Goal: Task Accomplishment & Management: Manage account settings

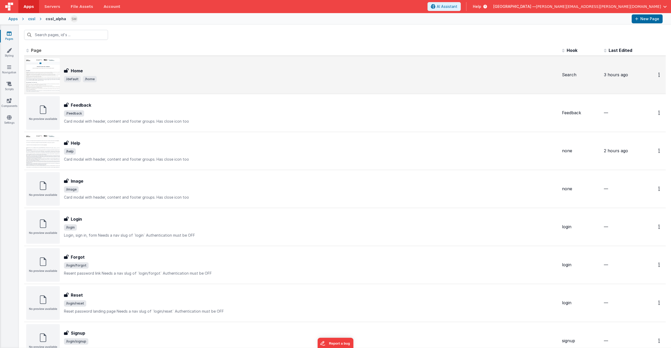
click at [99, 75] on div "Home Home /default /home" at bounding box center [311, 75] width 494 height 15
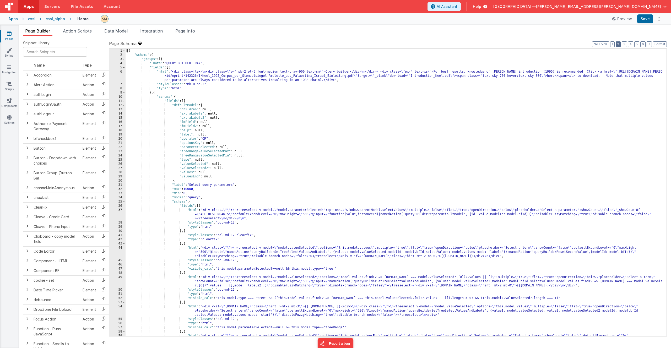
click at [620, 44] on button "2" at bounding box center [618, 44] width 5 height 6
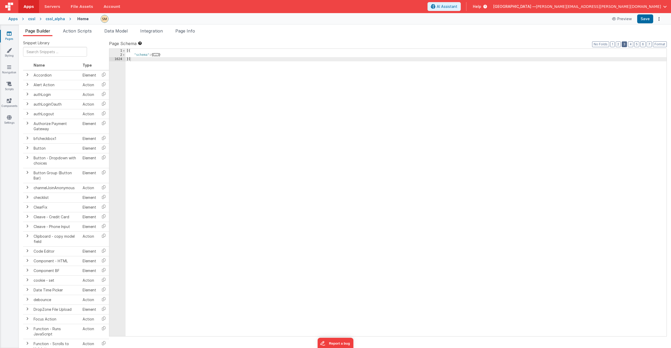
click at [625, 44] on button "3" at bounding box center [624, 44] width 5 height 6
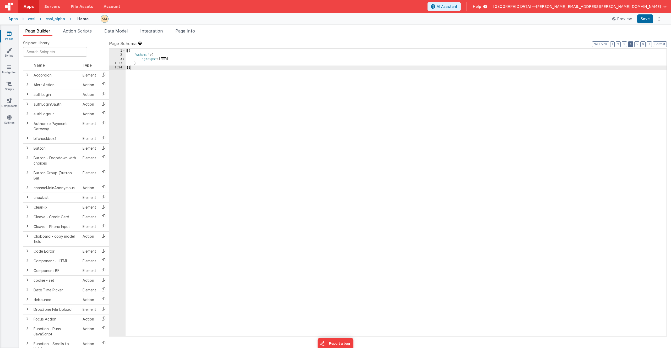
click at [633, 44] on button "4" at bounding box center [630, 44] width 5 height 6
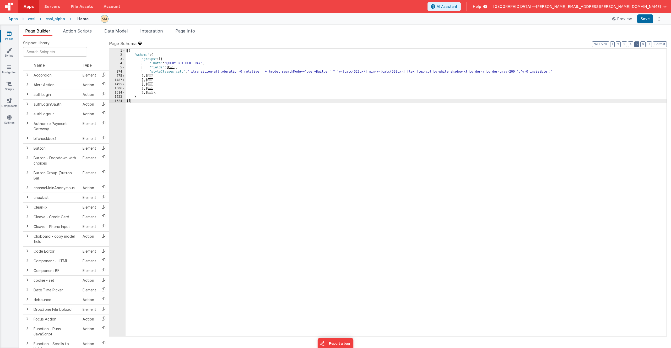
click at [636, 45] on button "5" at bounding box center [637, 44] width 5 height 6
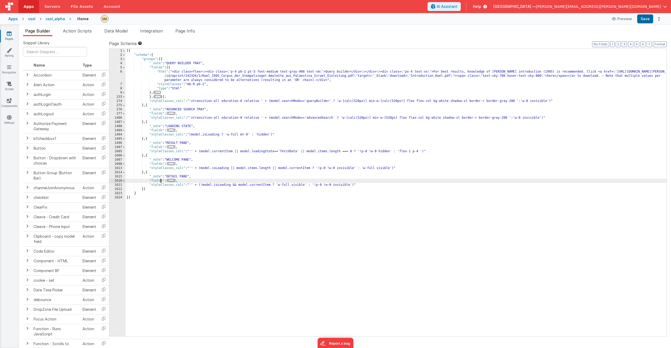
click at [160, 181] on div "[{ "schema" : { "groups" : [{ "_note" : "QUERY BUILDER TRAY" , "fields" : [{ "h…" at bounding box center [396, 197] width 541 height 296
click at [124, 182] on span at bounding box center [123, 181] width 3 height 4
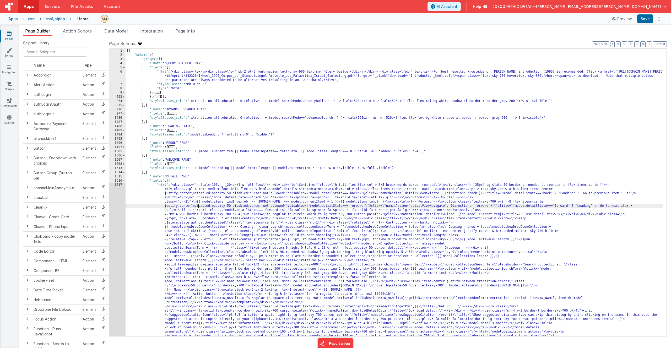
click at [199, 208] on div "[{ "schema" : { "groups" : [{ "_note" : "QUERY BUILDER TRAY" , "fields" : [{ "h…" at bounding box center [394, 319] width 537 height 540
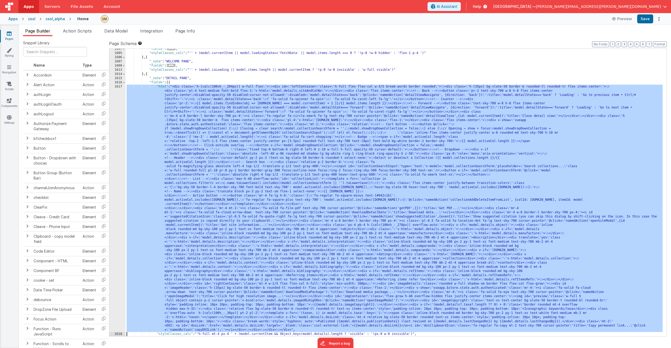
scroll to position [98, 0]
click at [115, 212] on div "1617" at bounding box center [117, 209] width 16 height 248
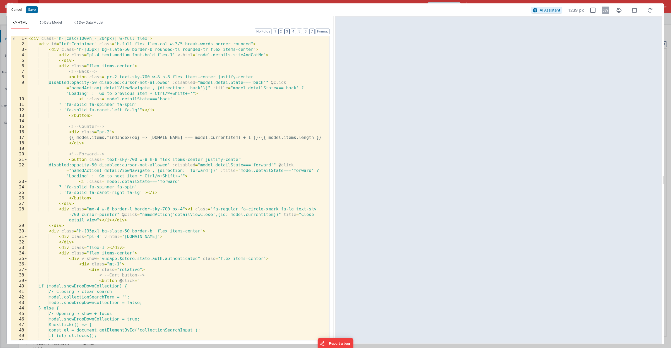
click at [19, 10] on button "Cancel" at bounding box center [17, 9] width 16 height 7
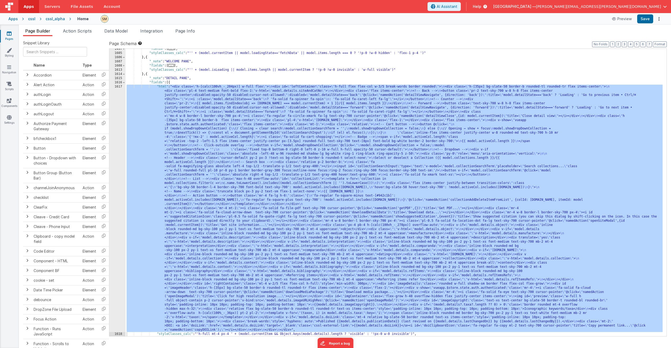
click at [270, 185] on div ""fields" : [ ... ] , "styleClasses_calc" : "'' + (model.currentItem || model.lo…" at bounding box center [394, 195] width 537 height 296
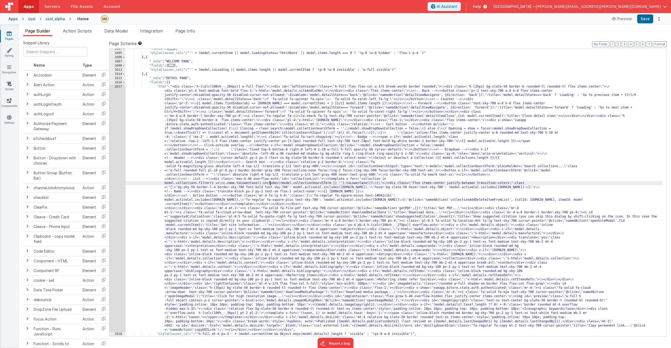
click at [117, 176] on div "1617" at bounding box center [117, 209] width 16 height 248
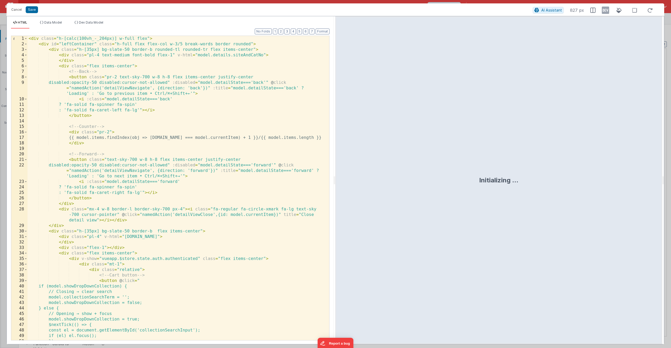
click at [157, 69] on div "< div class = "h-[calc(100vh_-_204px)] w-full flex" > < div id = "leftContainer…" at bounding box center [177, 194] width 298 height 316
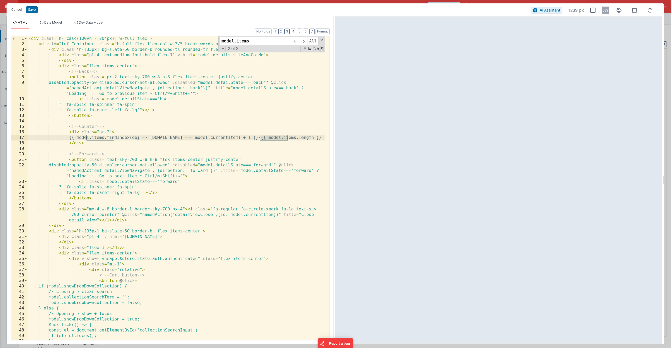
type input "model.items"
click at [115, 141] on div "< div class = "h-[calc(100vh_-_204px)] w-full flex" > < div id = "leftContainer…" at bounding box center [177, 194] width 298 height 316
drag, startPoint x: 98, startPoint y: 139, endPoint x: 87, endPoint y: 140, distance: 11.4
click at [87, 140] on div "< div class = "h-[calc(100vh_-_204px)] w-full flex" > < div id = "leftContainer…" at bounding box center [177, 194] width 298 height 316
drag, startPoint x: 283, startPoint y: 137, endPoint x: 270, endPoint y: 138, distance: 12.4
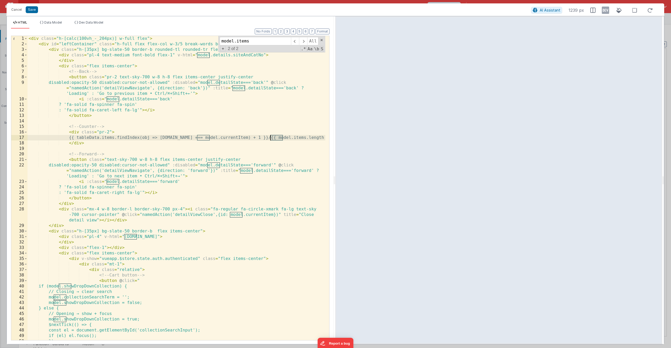
click at [270, 138] on div "< div class = "h-[calc(100vh_-_204px)] w-full flex" > < div id = "leftContainer…" at bounding box center [177, 194] width 298 height 316
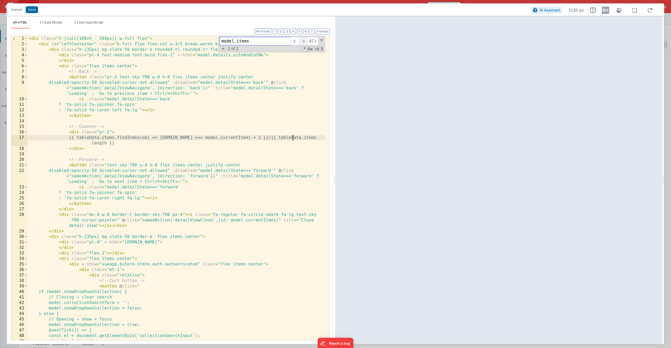
click at [303, 41] on span at bounding box center [303, 41] width 8 height 8
drag, startPoint x: 34, startPoint y: 10, endPoint x: 90, endPoint y: 116, distance: 119.5
click at [90, 116] on div "Cancel Save AI Assistant 1239 px HTML Data Model Dev Data Model Format 7 6 5 4 …" at bounding box center [336, 173] width 658 height 341
click at [34, 9] on button "Save" at bounding box center [32, 9] width 12 height 7
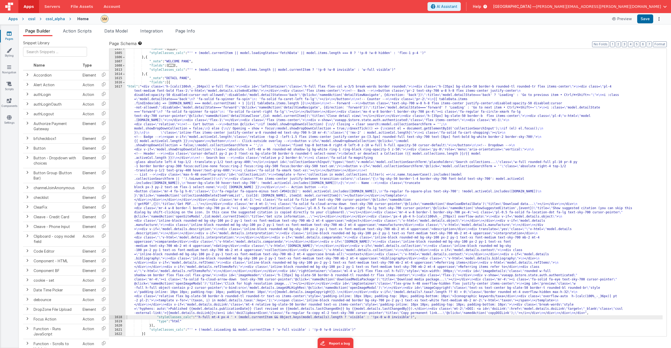
click at [161, 143] on div ""fields" : [ ... ] , "styleClasses_calc" : "'' + (model.currentItem || model.lo…" at bounding box center [394, 195] width 537 height 296
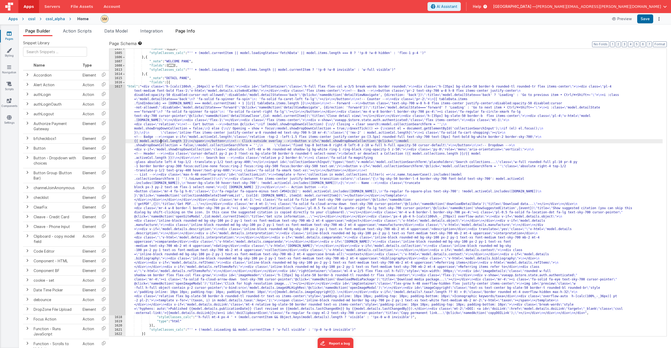
click at [191, 31] on span "Page Info" at bounding box center [185, 30] width 20 height 5
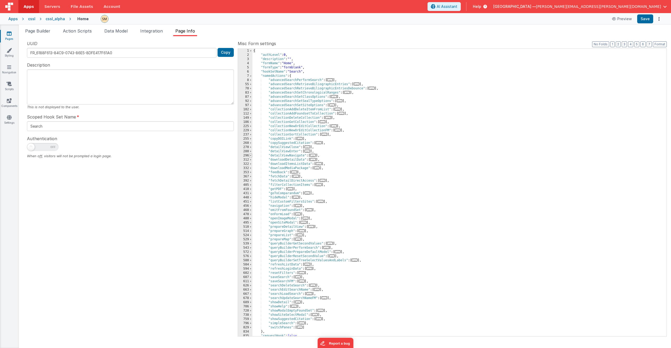
click at [250, 156] on span at bounding box center [250, 156] width 3 height 4
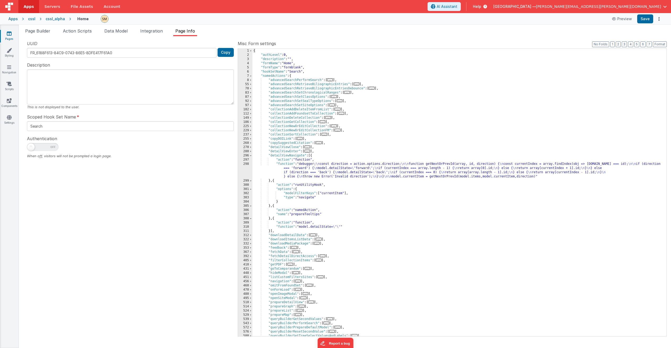
click at [332, 170] on div "{ "authLevel" : 0 , "description" : "" , "formName" : "Home" , "formType" : "fo…" at bounding box center [458, 197] width 410 height 296
click at [246, 170] on div "298" at bounding box center [245, 170] width 14 height 17
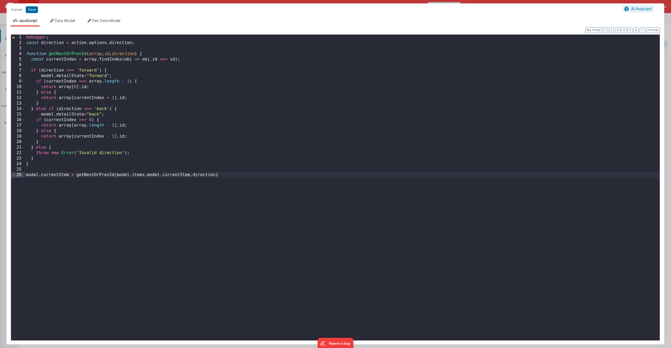
click at [190, 149] on div "debugger ; const direction = action . options . direction ; function getNextOrP…" at bounding box center [342, 193] width 635 height 317
drag, startPoint x: 144, startPoint y: 176, endPoint x: 132, endPoint y: 175, distance: 12.4
click at [132, 175] on div "debugger ; const direction = action . options . direction ; function getNextOrP…" at bounding box center [342, 193] width 635 height 317
click at [31, 8] on button "Save" at bounding box center [32, 9] width 12 height 7
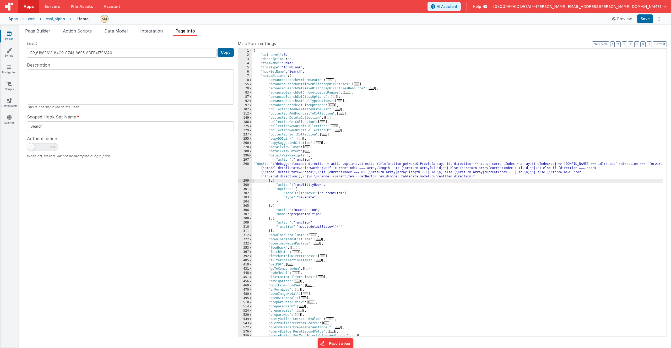
click at [251, 156] on span at bounding box center [250, 156] width 3 height 4
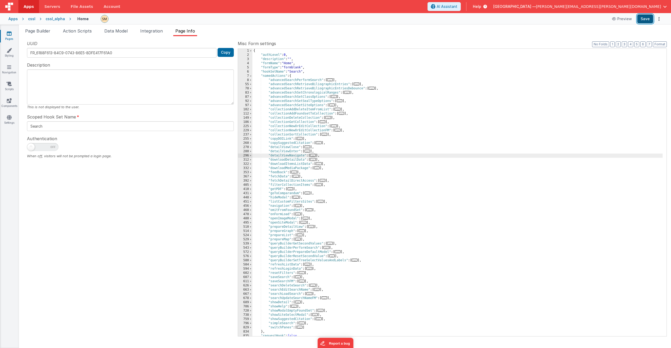
click at [647, 20] on button "Save" at bounding box center [646, 18] width 16 height 9
click at [511, 83] on div "{ "authLevel" : 0 , "description" : "" , "formName" : "Home" , "formType" : "fo…" at bounding box center [458, 197] width 410 height 296
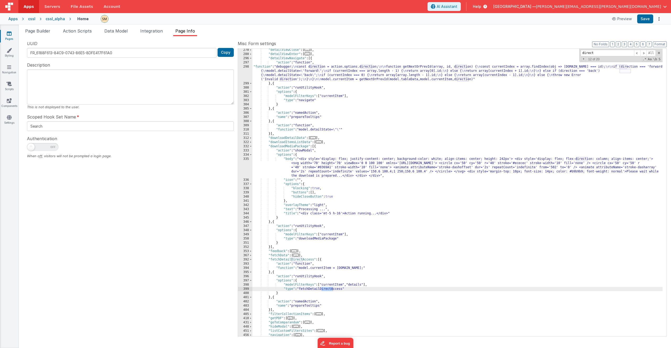
scroll to position [342, 0]
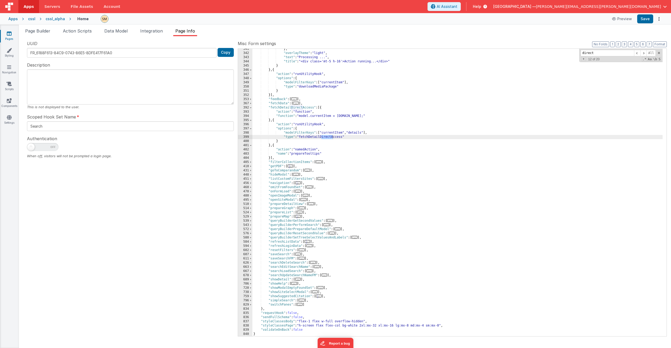
type input "direct"
click at [309, 133] on div "} , "overlayTheme" : "light" , "text" : "Processing ..." , "title" : "<div clas…" at bounding box center [458, 195] width 410 height 296
click at [306, 150] on div "} , "overlayTheme" : "light" , "text" : "Processing ..." , "title" : "<div clas…" at bounding box center [458, 195] width 410 height 296
click at [644, 19] on button "Save" at bounding box center [646, 18] width 16 height 9
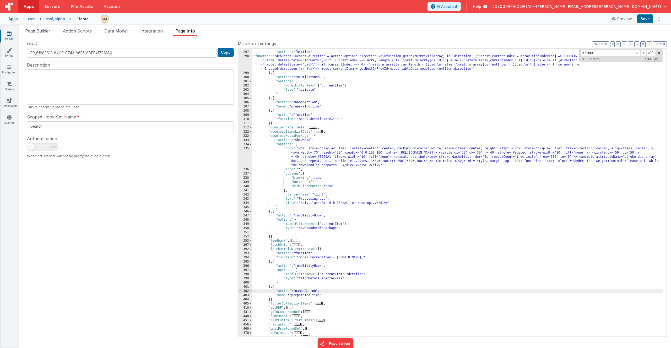
scroll to position [200, 0]
click at [619, 44] on button "2" at bounding box center [618, 44] width 5 height 6
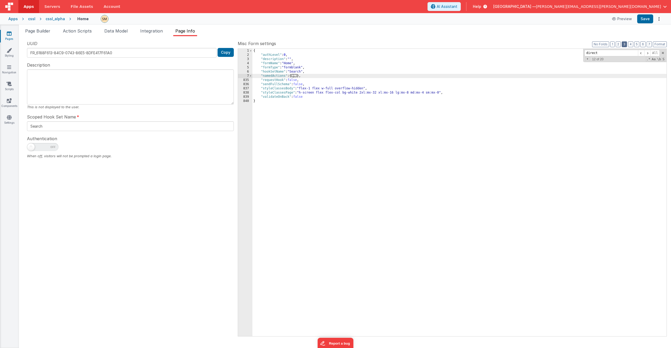
click at [625, 44] on button "3" at bounding box center [624, 44] width 5 height 6
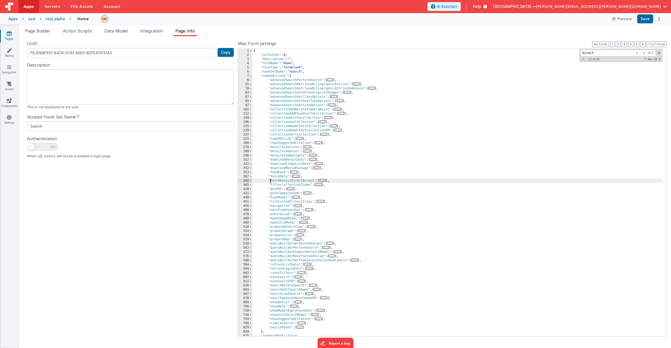
click at [271, 182] on div "{ "authLevel" : 0 , "description" : "" , "formName" : "Home" , "formType" : "fo…" at bounding box center [458, 197] width 410 height 296
click at [251, 153] on span at bounding box center [250, 152] width 3 height 4
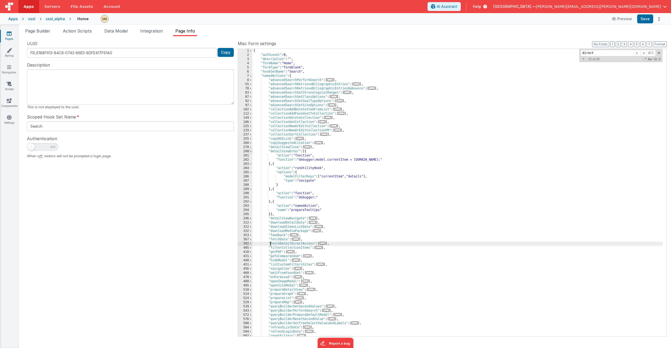
click at [251, 152] on span at bounding box center [250, 152] width 3 height 4
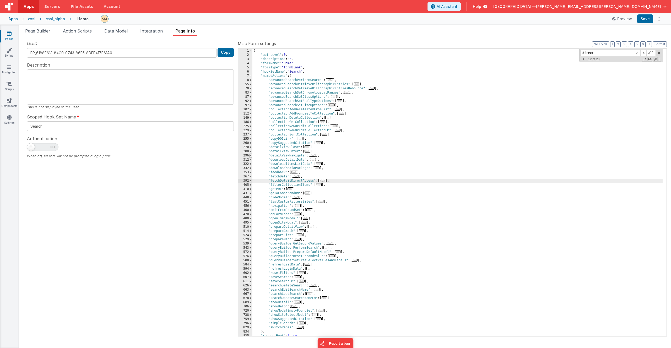
click at [251, 156] on span at bounding box center [250, 156] width 3 height 4
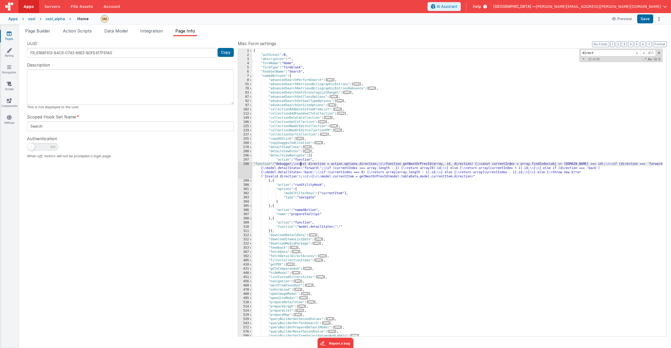
click at [300, 166] on div "{ "authLevel" : 0 , "description" : "" , "formName" : "Home" , "formType" : "fo…" at bounding box center [458, 197] width 410 height 296
click at [249, 170] on div "298" at bounding box center [245, 170] width 14 height 17
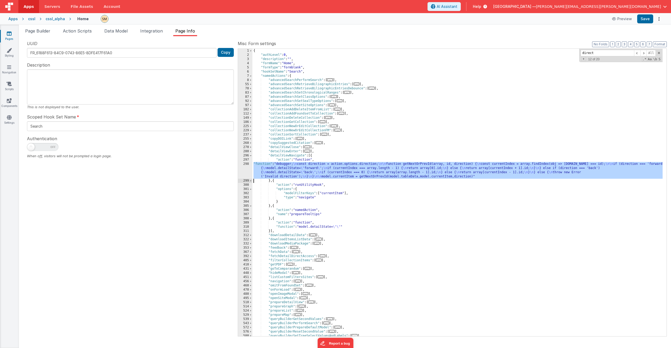
click at [249, 170] on div "298" at bounding box center [245, 170] width 14 height 17
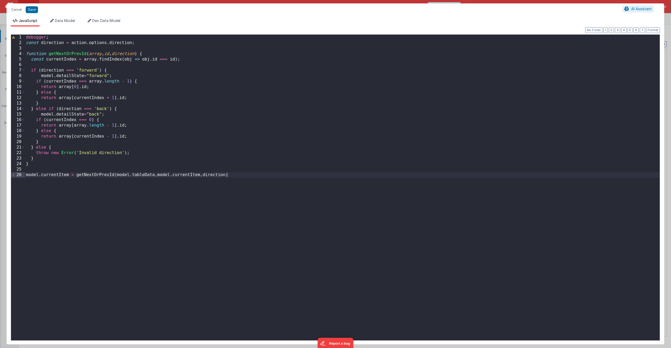
click at [247, 168] on div "debugger ; const direction = action . options . direction ; function getNextOrP…" at bounding box center [342, 193] width 635 height 317
click at [19, 11] on button "Cancel" at bounding box center [17, 9] width 16 height 7
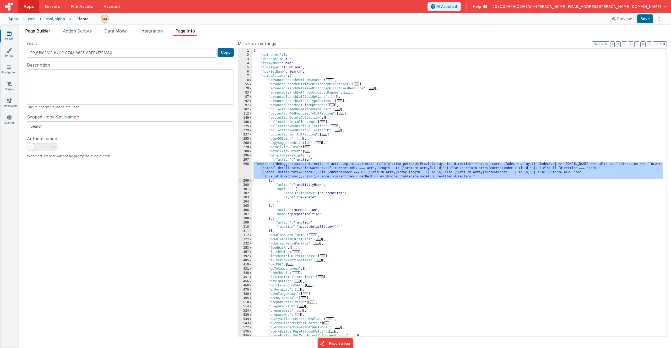
click at [42, 32] on span "Page Builder" at bounding box center [37, 30] width 25 height 5
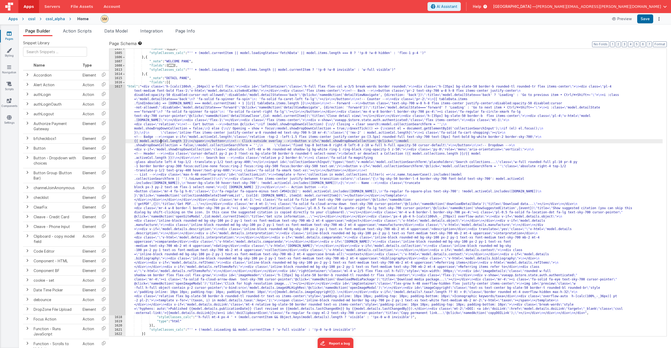
click at [119, 164] on div "1617" at bounding box center [117, 200] width 16 height 231
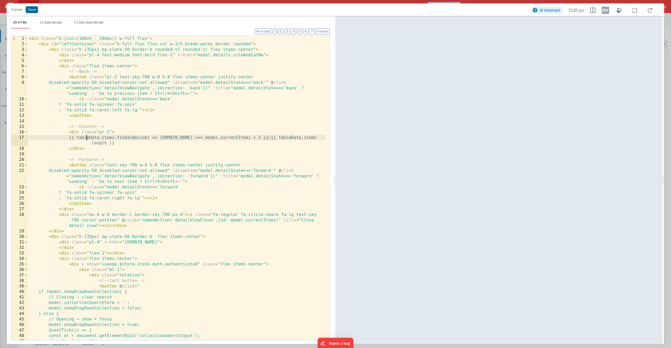
click at [87, 138] on div "< div class = "h-[calc(100vh_-_204px)] w-full flex" > < div id = "leftContainer…" at bounding box center [177, 194] width 298 height 316
click at [117, 138] on div "< div class = "h-[calc(100vh_-_204px)] w-full flex" > < div id = "leftContainer…" at bounding box center [177, 194] width 298 height 316
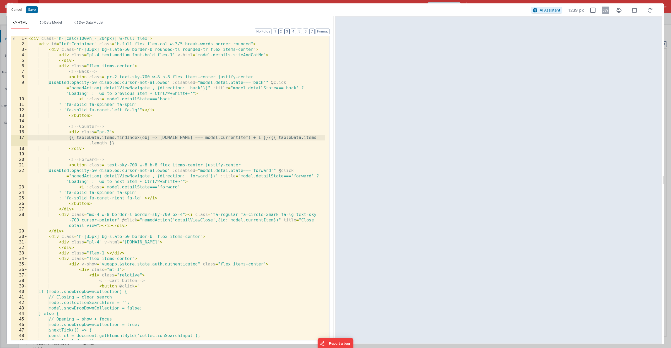
click at [117, 138] on div "< div class = "h-[calc(100vh_-_204px)] w-full flex" > < div id = "leftContainer…" at bounding box center [177, 194] width 298 height 316
click at [270, 138] on div "< div class = "h-[calc(100vh_-_204px)] w-full flex" > < div id = "leftContainer…" at bounding box center [177, 194] width 298 height 316
drag, startPoint x: 310, startPoint y: 137, endPoint x: 88, endPoint y: 145, distance: 221.5
click at [88, 145] on div "< div class = "h-[calc(100vh_-_204px)] w-full flex" > < div id = "leftContainer…" at bounding box center [177, 194] width 298 height 316
click at [32, 12] on button "Save" at bounding box center [32, 9] width 12 height 7
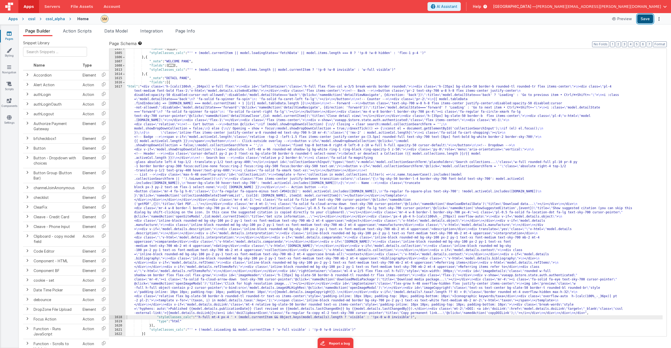
click at [647, 19] on button "Save" at bounding box center [646, 18] width 16 height 9
click at [279, 94] on div ""fields" : [ ... ] , "styleClasses_calc" : "'' + (model.currentItem || model.lo…" at bounding box center [394, 195] width 537 height 296
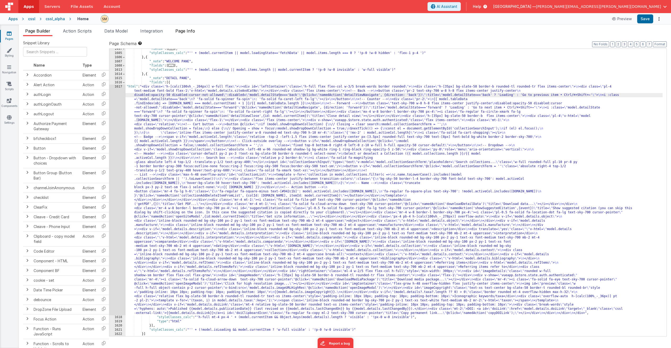
click at [185, 30] on span "Page Info" at bounding box center [185, 30] width 20 height 5
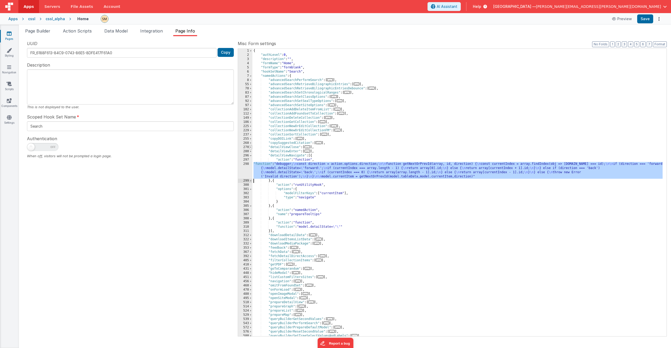
click at [251, 147] on span at bounding box center [250, 147] width 3 height 4
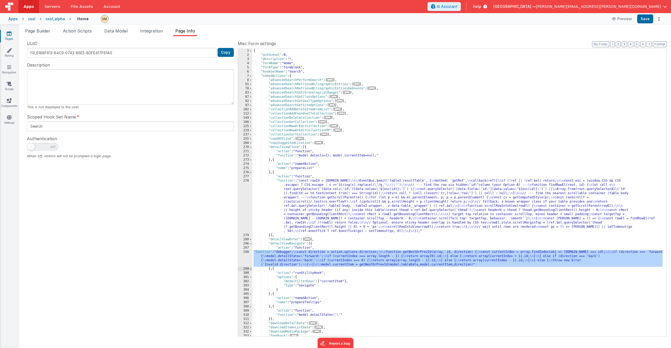
click at [316, 211] on div "{ "authLevel" : 0 , "description" : "" , "formName" : "Home" , "formType" : "fo…" at bounding box center [458, 197] width 410 height 296
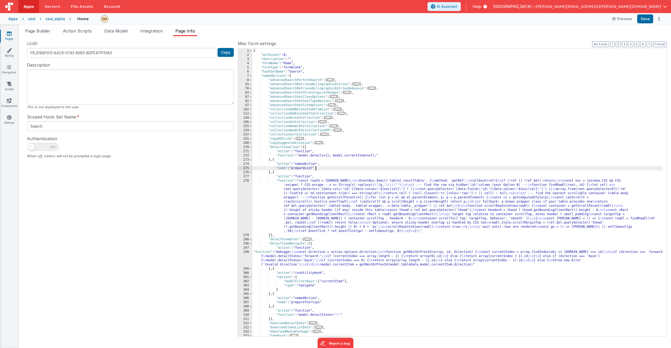
click at [316, 167] on div "{ "authLevel" : 0 , "description" : "" , "formName" : "Home" , "formType" : "fo…" at bounding box center [458, 197] width 410 height 296
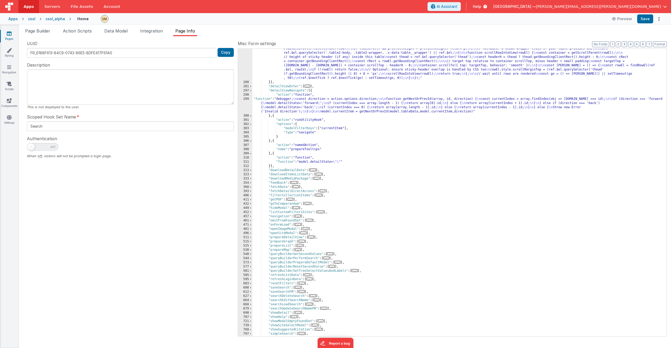
scroll to position [189, 0]
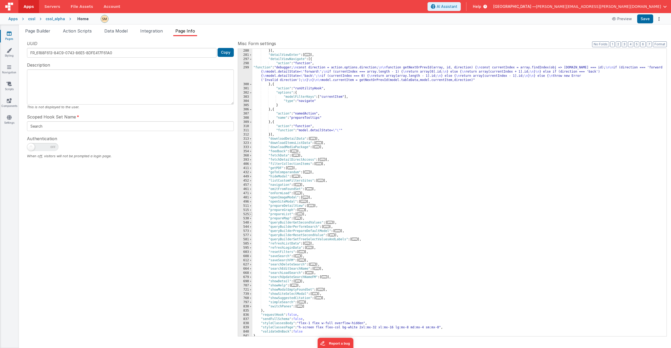
click at [251, 215] on span at bounding box center [250, 214] width 3 height 4
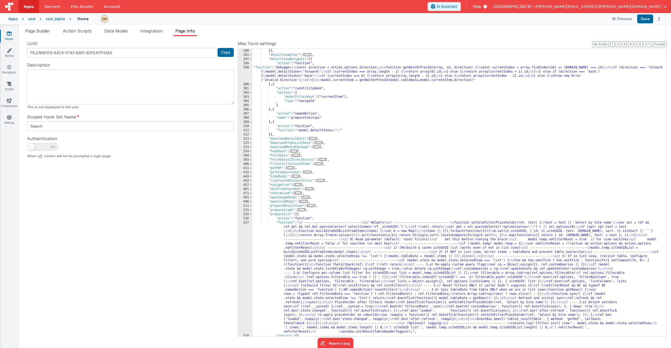
click at [319, 263] on div "}] , "detailViewEnter" : [ ... ] , "detailViewNavigate" : [{ "action" : "functi…" at bounding box center [458, 197] width 410 height 296
click at [244, 267] on div "527" at bounding box center [245, 277] width 14 height 113
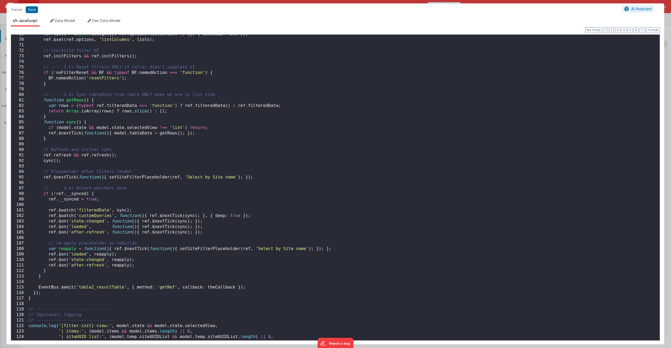
scroll to position [393, 0]
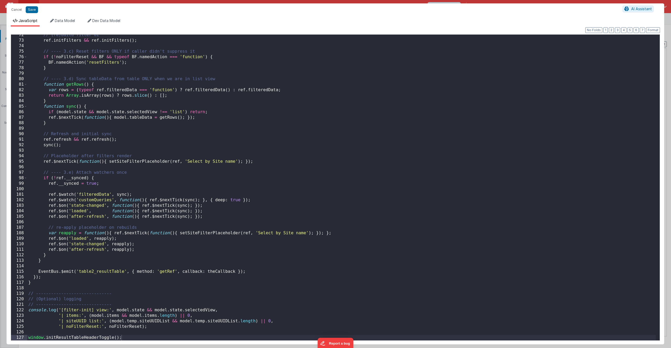
click at [131, 328] on div "// (re)build filter UI ref . initFilters && ref . initFilters ( ) ; // ---- 3.c…" at bounding box center [341, 190] width 629 height 317
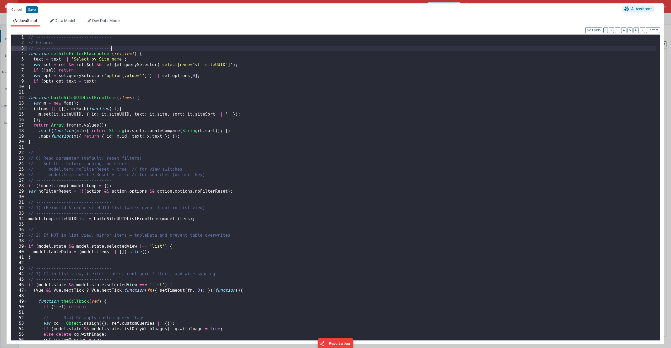
click at [118, 46] on div "// ------------------------------ // Helpers // ------------------------------ …" at bounding box center [341, 193] width 629 height 317
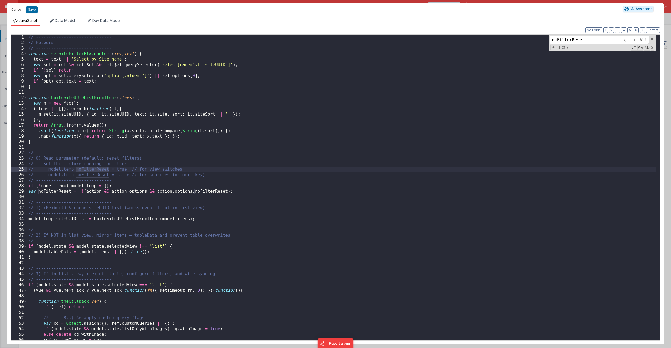
type input "noFilterReset"
click at [215, 193] on div "// ------------------------------ // Helpers // ------------------------------ …" at bounding box center [341, 193] width 629 height 317
click at [17, 10] on button "Cancel" at bounding box center [17, 9] width 16 height 7
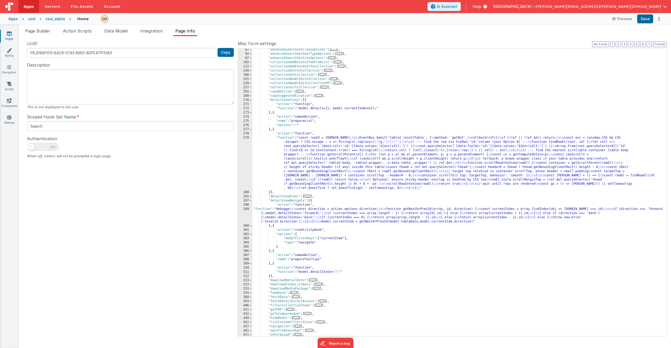
scroll to position [79, 0]
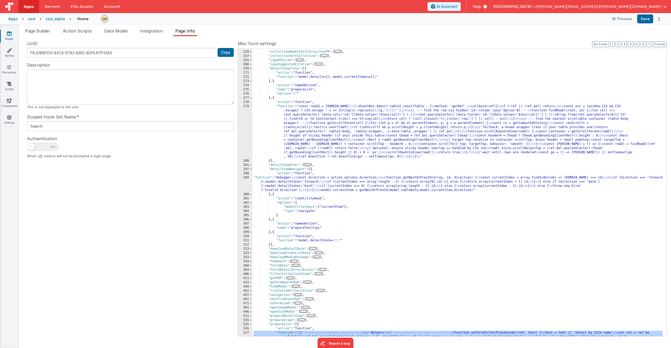
click at [299, 93] on div ""collectionNewOrEditCollection" : [ ... ] , "collectionNewOrEditCollectionFM" :…" at bounding box center [458, 248] width 410 height 405
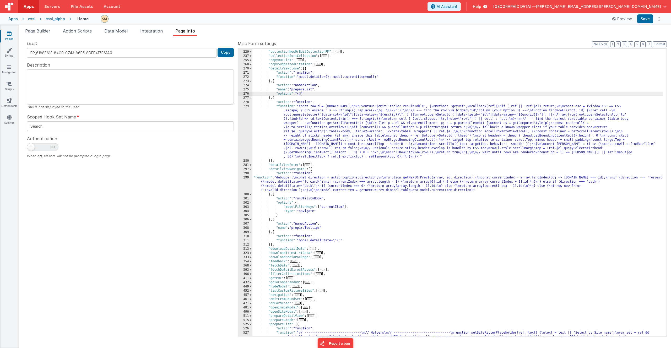
paste textarea
click at [648, 20] on button "Save" at bounding box center [646, 18] width 16 height 9
click at [378, 77] on div ""collectionNewOrEditCollection" : [ ... ] , "collectionNewOrEditCollectionFM" :…" at bounding box center [458, 248] width 410 height 405
click at [339, 94] on div ""collectionNewOrEditCollection" : [ ... ] , "collectionNewOrEditCollectionFM" :…" at bounding box center [458, 248] width 410 height 405
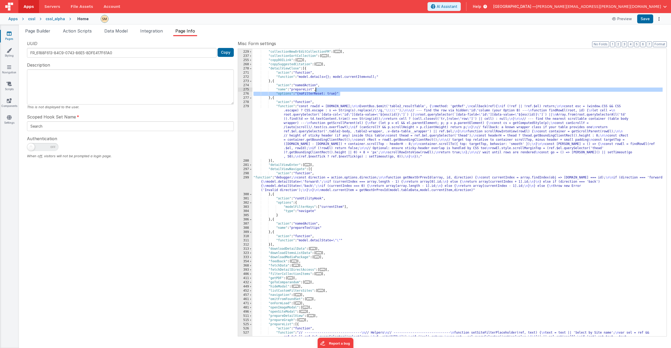
drag, startPoint x: 342, startPoint y: 93, endPoint x: 316, endPoint y: 90, distance: 26.2
click at [316, 90] on div ""collectionNewOrEditCollection" : [ ... ] , "collectionNewOrEditCollectionFM" :…" at bounding box center [458, 248] width 410 height 405
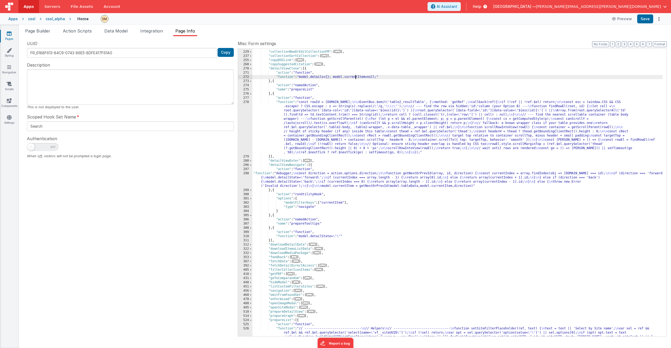
click at [355, 76] on div ""collectionNewOrEditCollection" : [ ... ] , "collectionNewOrEditCollectionFM" :…" at bounding box center [458, 248] width 410 height 405
click at [305, 132] on div ""collectionNewOrEditCollection" : [ ... ] , "collectionNewOrEditCollectionFM" :…" at bounding box center [458, 248] width 410 height 405
click at [243, 126] on div "278" at bounding box center [245, 127] width 14 height 55
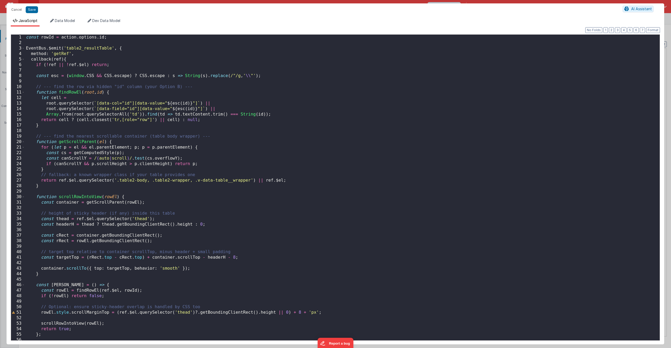
click at [158, 107] on div "const rowId = action . options . id ; EventBus . $emit ( 'table2_resultTable' ,…" at bounding box center [340, 193] width 631 height 317
type input "noFilterReset"
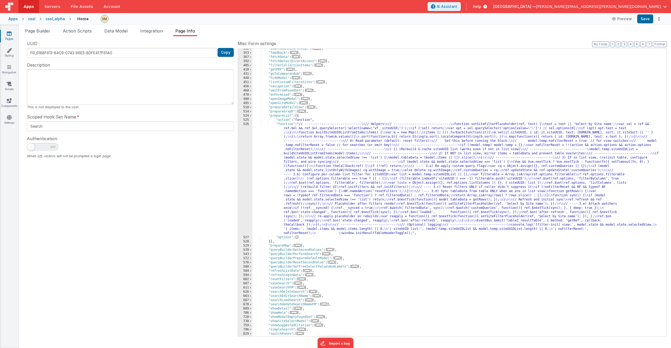
scroll to position [268, 0]
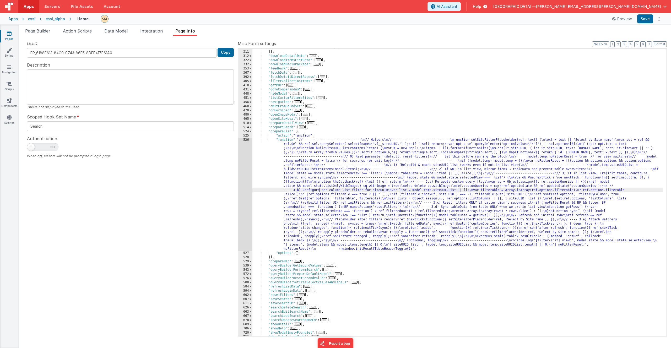
click at [320, 189] on div ""function" : "model.detailState= \"\" " }] , "downloadDetailData" : [ ... ] , "…" at bounding box center [458, 194] width 410 height 296
click at [249, 197] on div "526" at bounding box center [245, 194] width 14 height 113
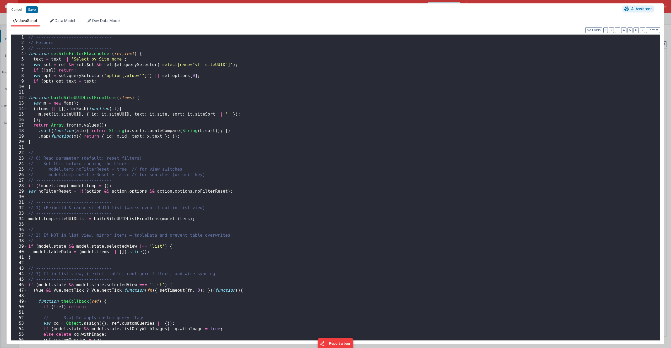
type input ""function": "// ------------------------------\n// Helpers\n// ----------------…"
click at [249, 197] on div "// ------------------------------ // Helpers // ------------------------------ …" at bounding box center [341, 193] width 629 height 317
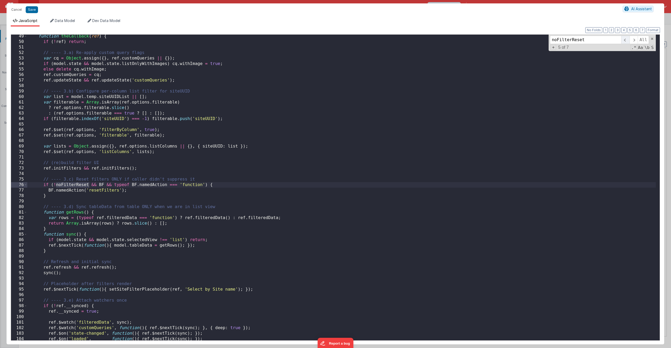
type input "noFilterReset"
click at [626, 40] on span at bounding box center [626, 40] width 8 height 8
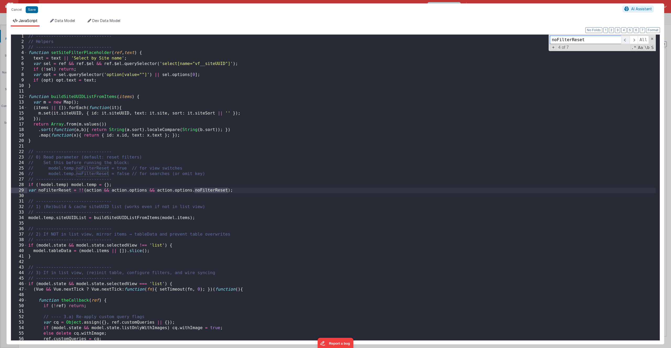
click at [626, 40] on span at bounding box center [626, 40] width 8 height 8
click at [129, 163] on div "// ------------------------------ // Helpers // ------------------------------ …" at bounding box center [341, 192] width 629 height 317
drag, startPoint x: 130, startPoint y: 163, endPoint x: 48, endPoint y: 164, distance: 82.1
click at [48, 164] on div "// ------------------------------ // Helpers // ------------------------------ …" at bounding box center [341, 192] width 629 height 317
click at [44, 164] on div "// ------------------------------ // Helpers // ------------------------------ …" at bounding box center [341, 192] width 629 height 317
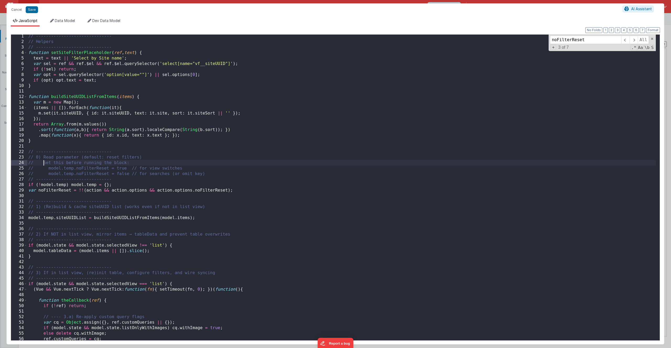
click at [60, 192] on div "// ------------------------------ // Helpers // ------------------------------ …" at bounding box center [341, 192] width 629 height 317
click at [18, 10] on button "Cancel" at bounding box center [17, 9] width 16 height 7
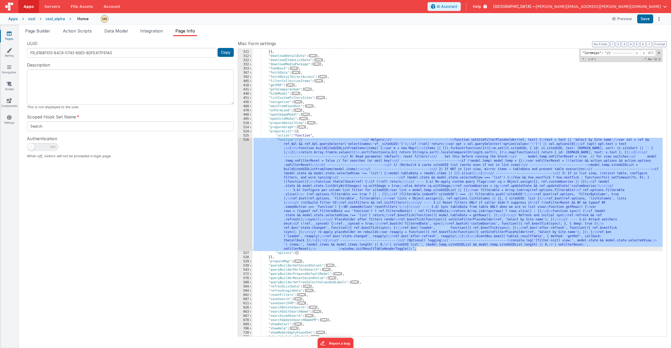
scroll to position [0, 0]
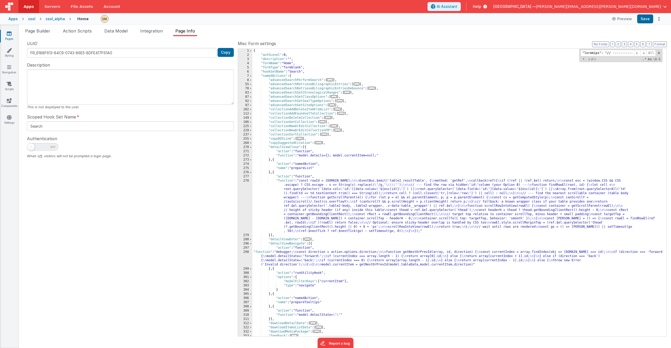
drag, startPoint x: 317, startPoint y: 168, endPoint x: 323, endPoint y: 166, distance: 6.0
click at [317, 168] on div "{ "authLevel" : 0 , "description" : "" , "formName" : "Home" , "formType" : "fo…" at bounding box center [458, 197] width 410 height 296
click at [379, 156] on div "{ "authLevel" : 0 , "description" : "" , "formName" : "Home" , "formType" : "fo…" at bounding box center [458, 197] width 410 height 296
click at [243, 156] on div "272" at bounding box center [245, 156] width 14 height 4
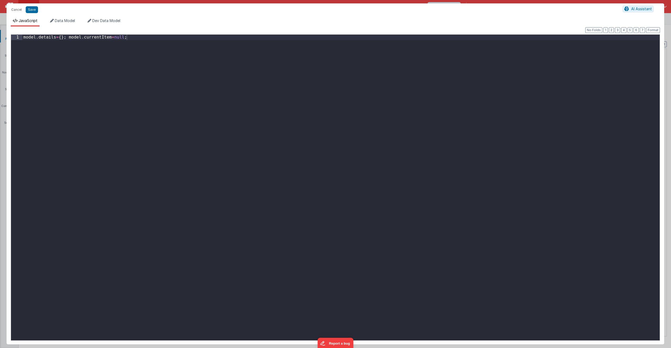
click at [242, 152] on div "model . details = { } ; model . currentItem = null ;" at bounding box center [341, 193] width 638 height 317
paste textarea
click at [31, 10] on button "Save" at bounding box center [32, 9] width 12 height 7
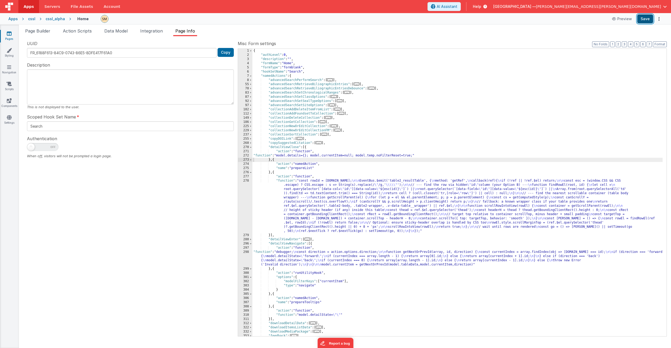
click at [646, 19] on button "Save" at bounding box center [646, 18] width 16 height 9
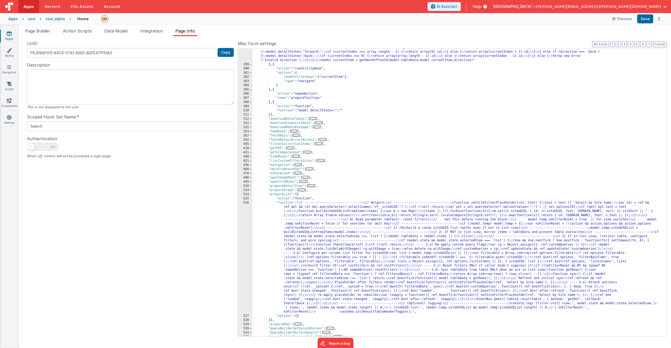
scroll to position [268, 0]
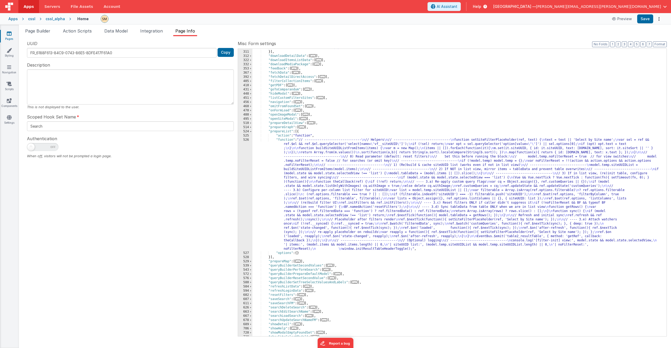
click at [313, 192] on div ""function" : "model.detailState= \"\" " }] , "downloadDetailData" : [ ... ] , "…" at bounding box center [458, 194] width 410 height 296
click at [248, 193] on div "526" at bounding box center [245, 194] width 14 height 113
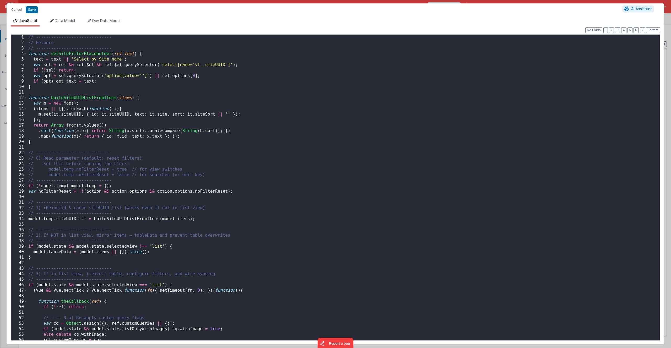
click at [248, 194] on div "// ------------------------------ // Helpers // ------------------------------ …" at bounding box center [341, 193] width 629 height 317
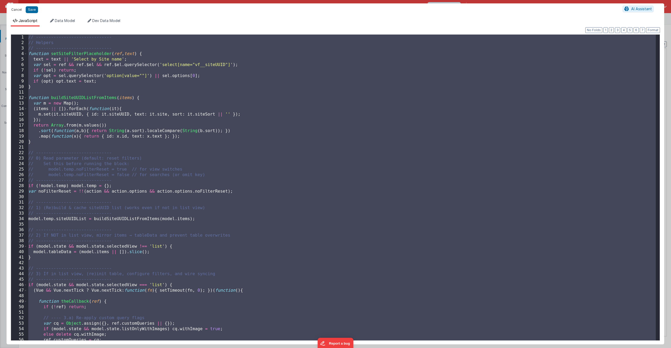
click at [19, 10] on button "Cancel" at bounding box center [17, 9] width 16 height 7
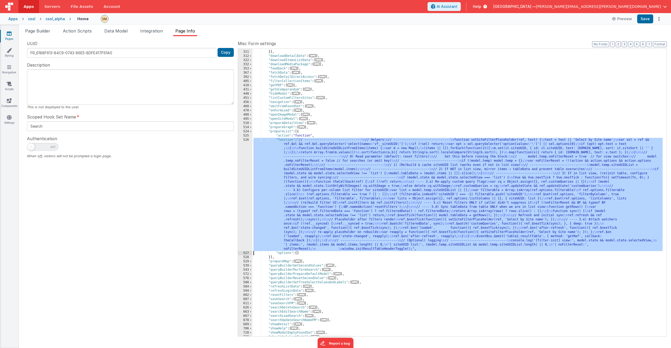
click at [324, 195] on div ""function" : "model.detailState= \"\" " }] , "downloadDetailData" : [ ... ] , "…" at bounding box center [458, 194] width 410 height 296
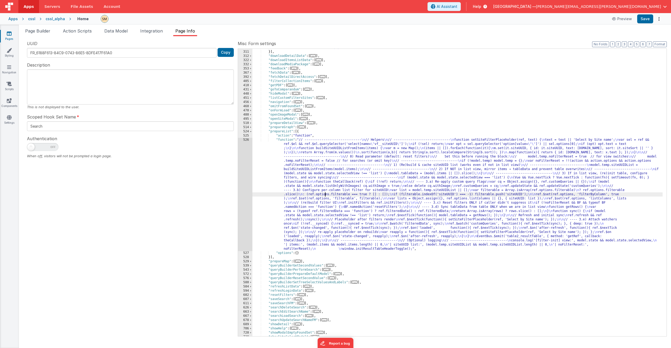
click at [321, 183] on div ""function" : "model.detailState= \"\" " }] , "downloadDetailData" : [ ... ] , "…" at bounding box center [458, 194] width 410 height 296
click at [240, 187] on div "526" at bounding box center [245, 194] width 14 height 113
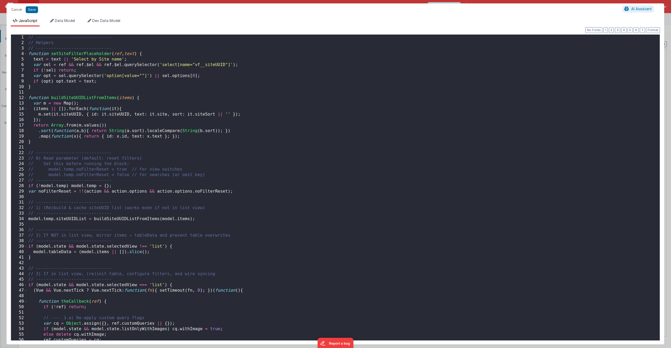
click at [206, 178] on div "// ------------------------------ // Helpers // ------------------------------ …" at bounding box center [341, 193] width 629 height 317
click at [208, 174] on div "// ------------------------------ // Helpers // ------------------------------ …" at bounding box center [341, 193] width 629 height 317
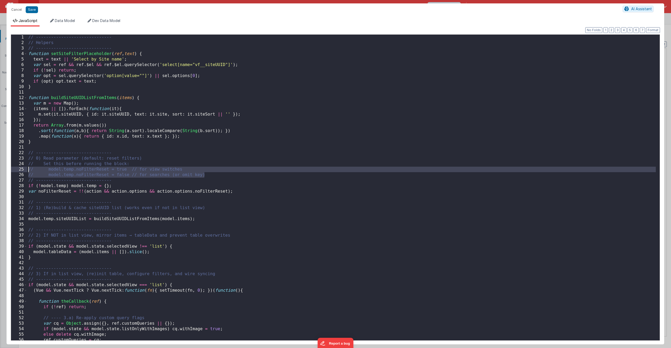
drag, startPoint x: 208, startPoint y: 174, endPoint x: 28, endPoint y: 169, distance: 179.5
click at [28, 169] on div "// ------------------------------ // Helpers // ------------------------------ …" at bounding box center [341, 193] width 629 height 317
click at [141, 151] on div "// ------------------------------ // Helpers // ------------------------------ …" at bounding box center [341, 193] width 629 height 317
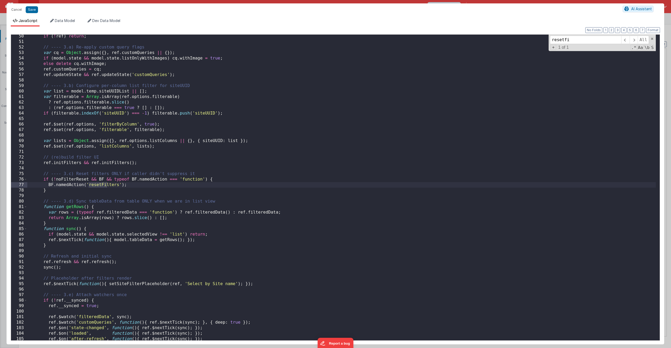
scroll to position [0, 0]
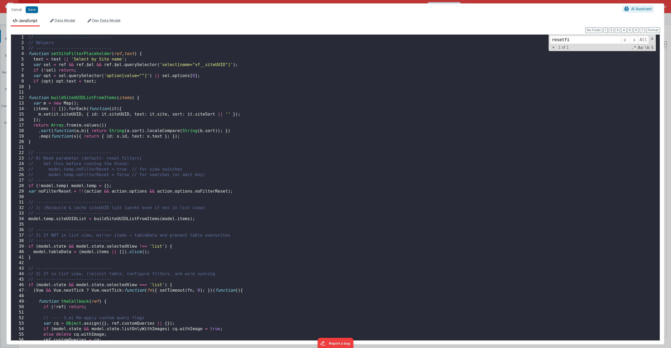
click at [219, 177] on div "// ------------------------------ // Helpers // ------------------------------ …" at bounding box center [341, 193] width 629 height 317
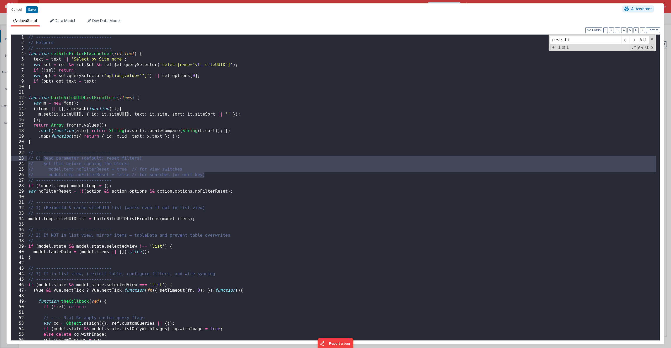
drag, startPoint x: 215, startPoint y: 177, endPoint x: 45, endPoint y: 159, distance: 171.4
click at [45, 159] on div "// ------------------------------ // Helpers // ------------------------------ …" at bounding box center [341, 193] width 629 height 317
click at [253, 180] on div "// ------------------------------ // Helpers // ------------------------------ …" at bounding box center [341, 193] width 629 height 317
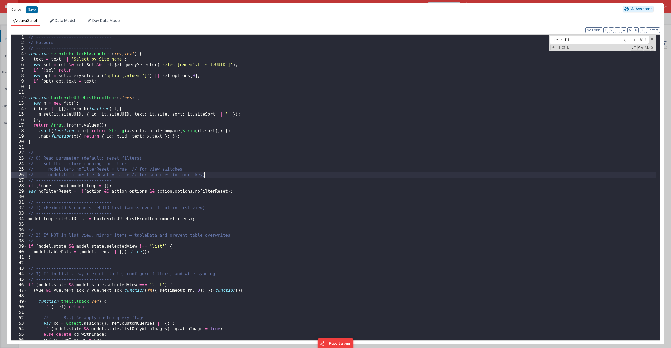
drag, startPoint x: 216, startPoint y: 175, endPoint x: 212, endPoint y: 176, distance: 3.7
click at [213, 176] on div "// ------------------------------ // Helpers // ------------------------------ …" at bounding box center [341, 193] width 629 height 317
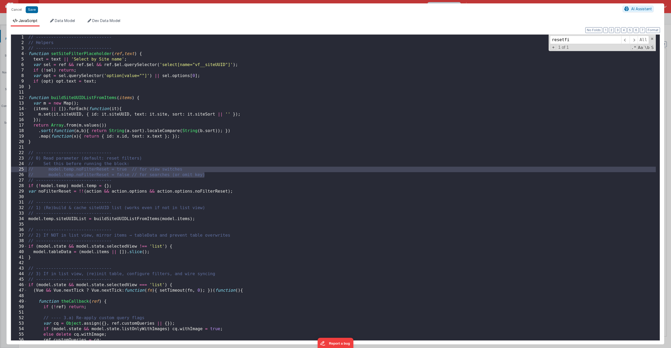
drag, startPoint x: 210, startPoint y: 176, endPoint x: 26, endPoint y: 168, distance: 184.3
click at [26, 168] on div "1 2 3 4 5 6 7 8 9 10 11 12 13 14 15 16 17 18 19 20 21 22 23 24 25 26 27 28 29 3…" at bounding box center [336, 187] width 650 height 307
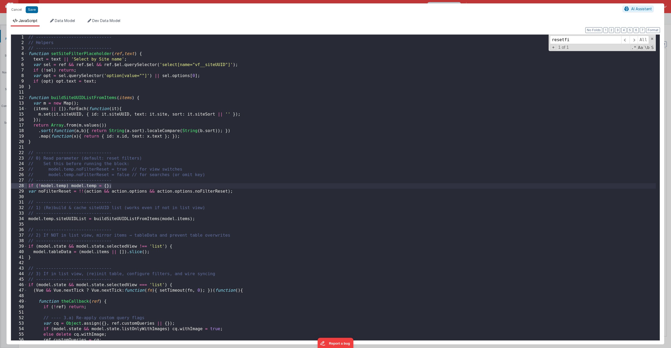
drag, startPoint x: 103, startPoint y: 188, endPoint x: 19, endPoint y: 186, distance: 84.5
click at [19, 186] on div "1 2 3 4 5 6 7 8 9 10 11 12 13 14 15 16 17 18 19 20 21 22 23 24 25 26 27 28 29 3…" at bounding box center [336, 187] width 650 height 307
click at [112, 186] on div "// ------------------------------ // Helpers // ------------------------------ …" at bounding box center [341, 193] width 629 height 317
click at [93, 187] on div "// ------------------------------ // Helpers // ------------------------------ …" at bounding box center [341, 193] width 629 height 317
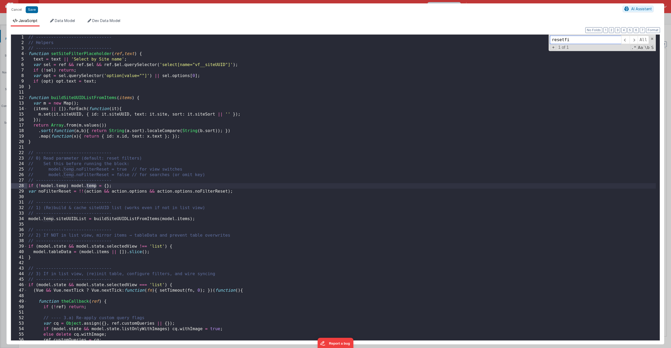
type input "temp"
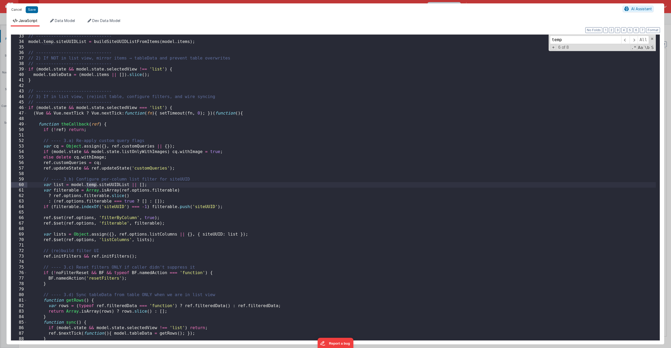
click at [17, 11] on button "Cancel" at bounding box center [17, 9] width 16 height 7
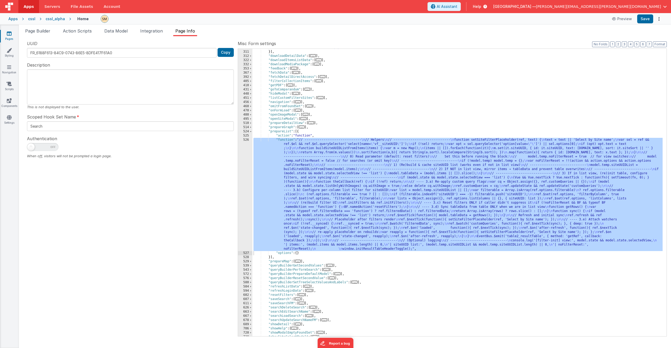
scroll to position [47, 0]
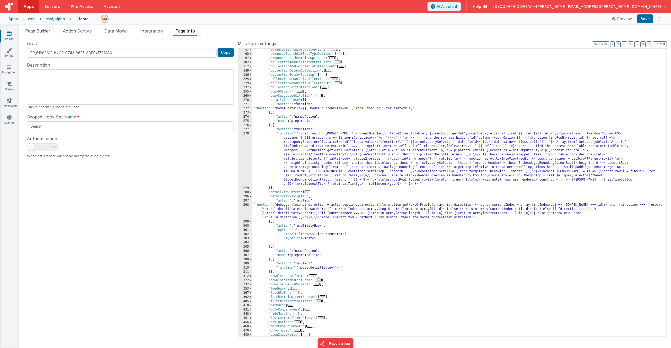
click at [315, 122] on div ""advancedSearchSetClassOptions" : [ ... ] , "advancedSearchSetSealTypeOptions" …" at bounding box center [458, 196] width 410 height 296
click at [314, 121] on div ""advancedSearchSetClassOptions" : [ ... ] , "advancedSearchSetSealTypeOptions" …" at bounding box center [458, 196] width 410 height 296
click at [323, 121] on div ""advancedSearchSetClassOptions" : [ ... ] , "advancedSearchSetSealTypeOptions" …" at bounding box center [458, 196] width 410 height 296
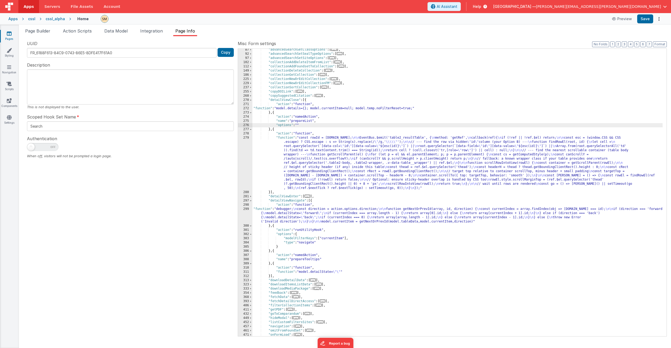
paste textarea
click at [336, 142] on div ""advancedSearchSetClassOptions" : [ ... ] , "advancedSearchSetSealTypeOptions" …" at bounding box center [458, 196] width 410 height 296
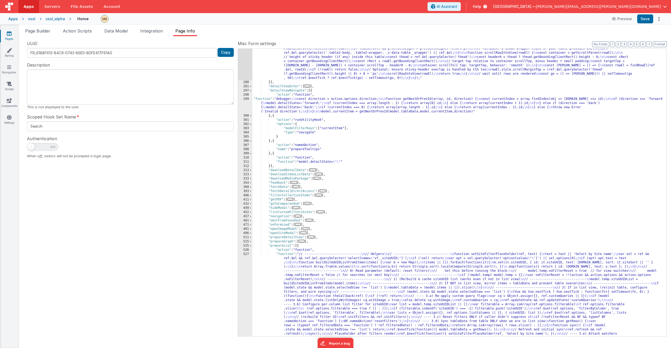
scroll to position [157, 0]
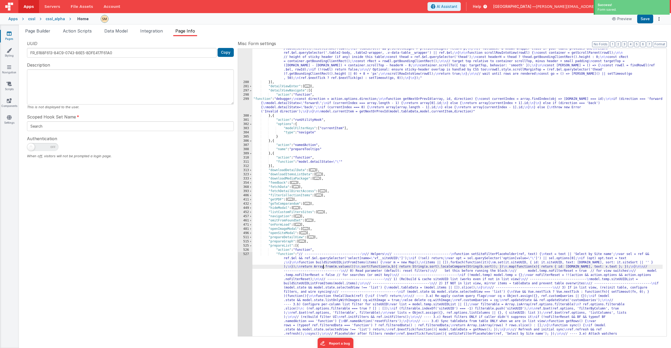
click at [323, 265] on div ""function" : "const rowId = [DOMAIN_NAME]; \n\n EventBus.$emit('table2_resultTa…" at bounding box center [458, 254] width 410 height 456
click at [248, 270] on div "279 280 281 297 298 299 300 301 302 303 304 305 306 307 308 309 310 311 312 313…" at bounding box center [245, 254] width 14 height 456
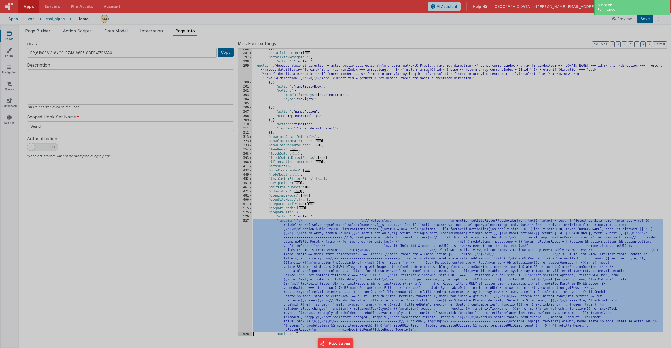
scroll to position [191, 0]
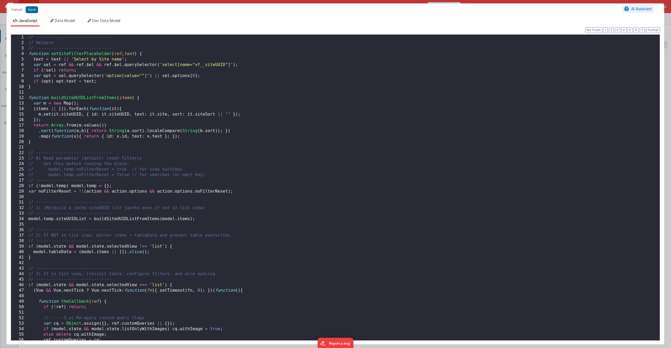
click at [28, 37] on div "// ------------------------------ // Helpers // ------------------------------ …" at bounding box center [341, 193] width 629 height 317
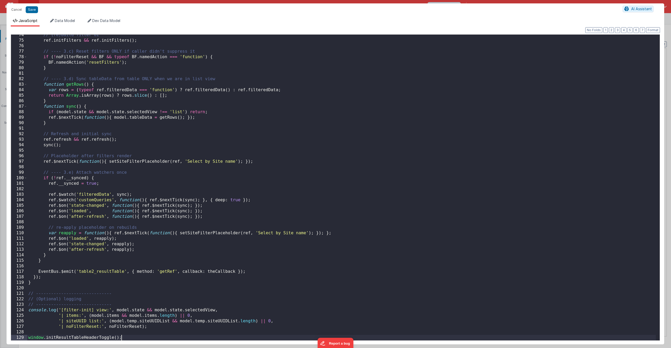
scroll to position [0, 0]
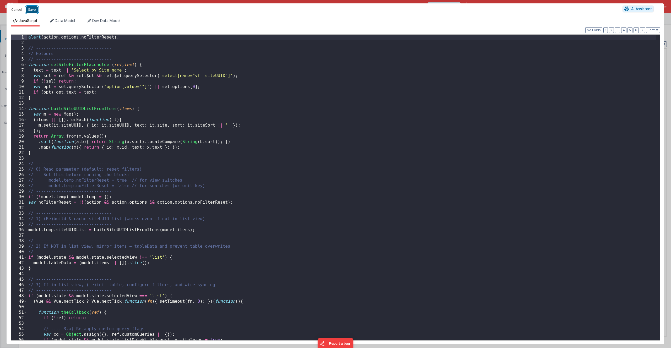
click at [32, 10] on button "Save" at bounding box center [32, 9] width 12 height 7
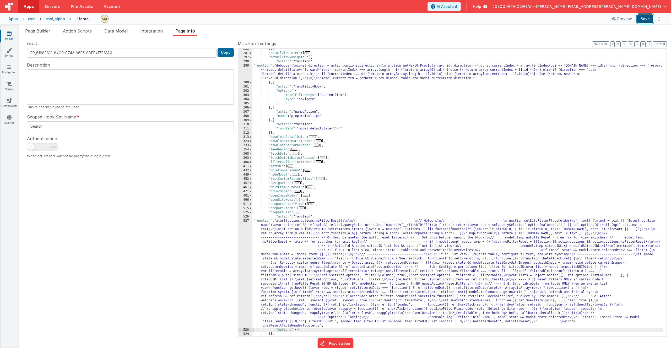
click at [647, 19] on button "Save" at bounding box center [646, 18] width 16 height 9
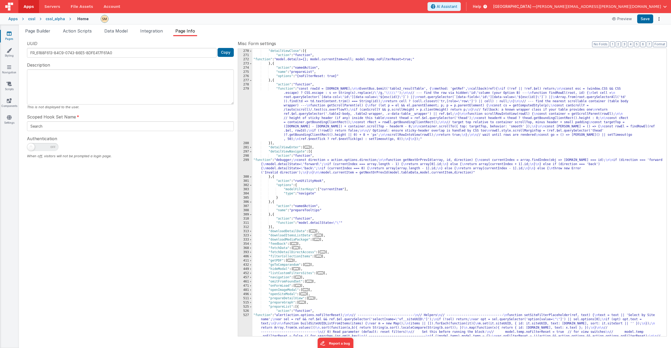
scroll to position [65, 0]
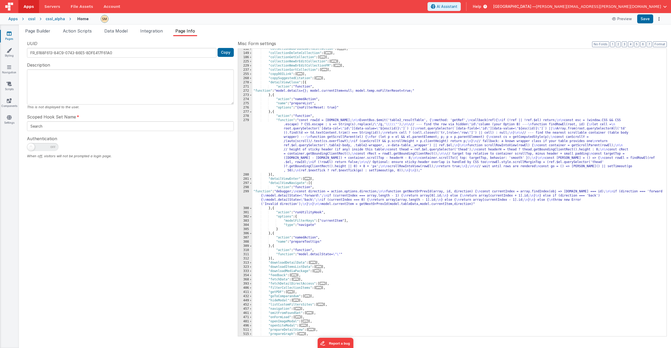
click at [326, 108] on div ""collectionAddFoundsetToCollection" : [ ... ] , "collectionDeleteCollection" : …" at bounding box center [458, 195] width 410 height 296
click at [482, 6] on span "Help" at bounding box center [477, 6] width 8 height 5
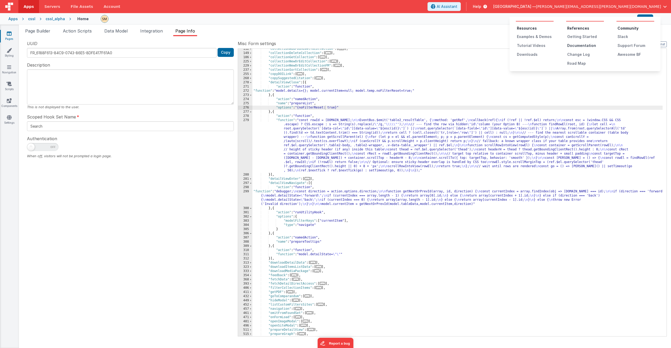
click at [577, 46] on div "Documentation" at bounding box center [586, 45] width 37 height 5
click at [345, 108] on div ""collectionAddFoundsetToCollection" : [ ... ] , "collectionDeleteCollection" : …" at bounding box center [458, 195] width 410 height 296
click at [344, 91] on div ""collectionAddFoundsetToCollection" : [ ... ] , "collectionDeleteCollection" : …" at bounding box center [458, 195] width 410 height 296
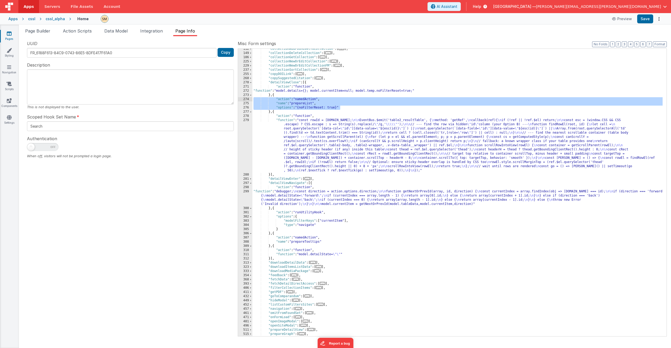
drag, startPoint x: 343, startPoint y: 108, endPoint x: 244, endPoint y: 99, distance: 99.0
click at [244, 99] on div "112 149 186 225 229 237 255 260 270 271 272 273 274 275 276 277 278 279 280 281…" at bounding box center [452, 193] width 429 height 288
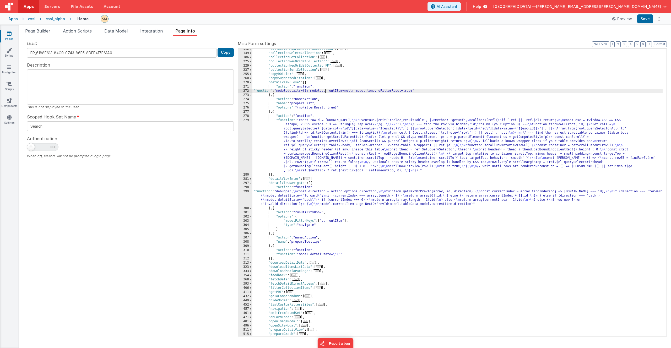
click at [326, 89] on div ""collectionAddFoundsetToCollection" : [ ... ] , "collectionDeleteCollection" : …" at bounding box center [458, 195] width 410 height 296
click at [242, 91] on div "272" at bounding box center [245, 91] width 14 height 4
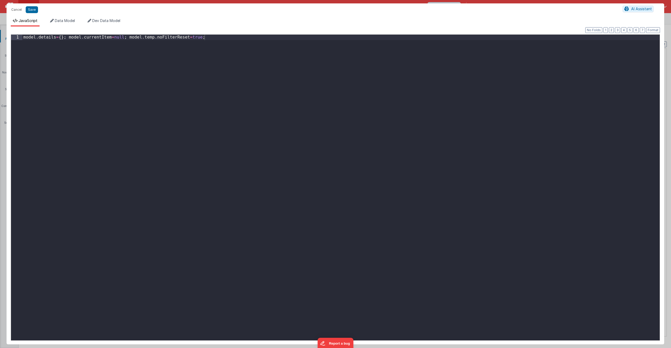
click at [242, 91] on div "model . details = { } ; model . currentItem = null ; model . temp . noFilterRes…" at bounding box center [341, 193] width 638 height 317
drag, startPoint x: 130, startPoint y: 38, endPoint x: 273, endPoint y: 47, distance: 143.8
click at [273, 47] on div "model . details = { } ; model . currentItem = null ; model . temp . noFilterRes…" at bounding box center [341, 193] width 638 height 317
click at [95, 48] on div "model . details = { } ; model . currentItem = null ; BF . namedAction ( ' "acti…" at bounding box center [341, 193] width 638 height 317
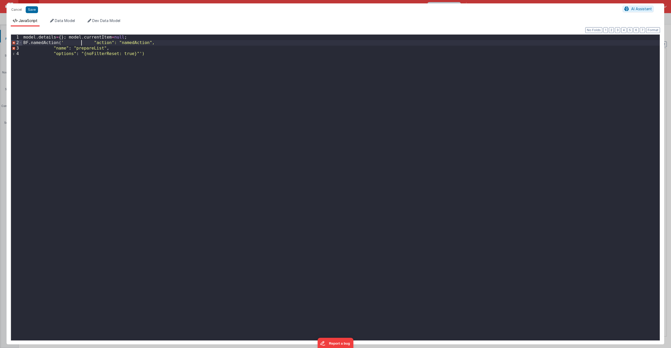
click at [81, 43] on div "model . details = { } ; model . currentItem = null ; BF . namedAction ( ' "acti…" at bounding box center [341, 193] width 638 height 317
click at [63, 41] on div "model . details = { } ; model . currentItem = null ; BF . namedAction ( ' "acti…" at bounding box center [341, 193] width 638 height 317
paste textarea
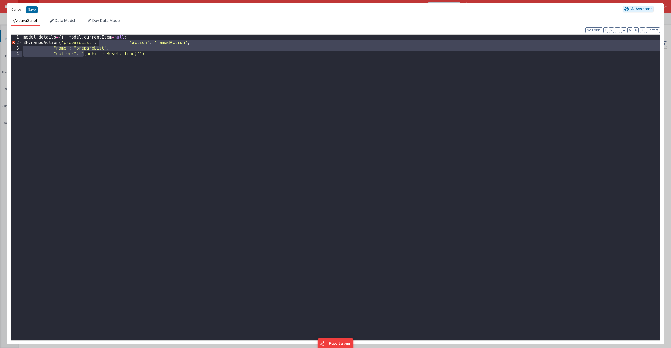
click at [83, 54] on div "model . details = { } ; model . currentItem = null ; BF . namedAction ( 'prepar…" at bounding box center [341, 193] width 638 height 317
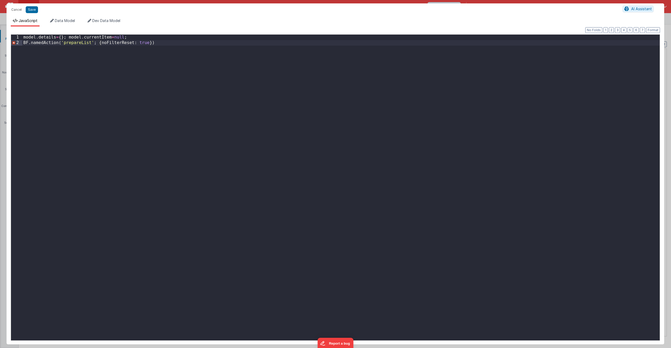
click at [137, 44] on div "model . details = { } ; model . currentItem = null ; BF . namedAction ( 'prepar…" at bounding box center [341, 193] width 638 height 317
click at [94, 44] on div "model . details = { } ; model . currentItem = null ; BF . namedAction ( 'prepar…" at bounding box center [341, 193] width 638 height 317
click at [180, 45] on div "model . details = { } ; model . currentItem = null ; BF . namedAction ( 'prepar…" at bounding box center [341, 193] width 638 height 317
click at [30, 10] on button "Save" at bounding box center [32, 9] width 12 height 7
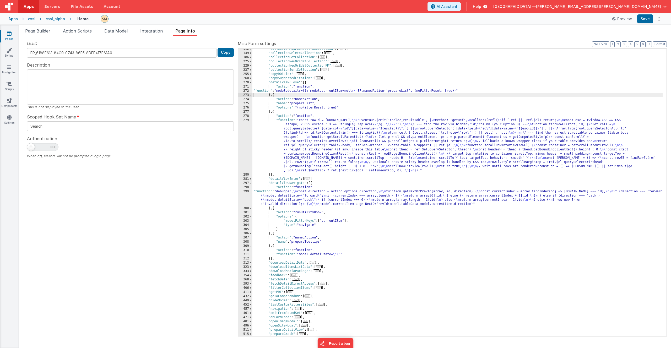
click at [290, 96] on div ""collectionAddFoundsetToCollection" : [ ... ] , "collectionDeleteCollection" : …" at bounding box center [458, 195] width 410 height 296
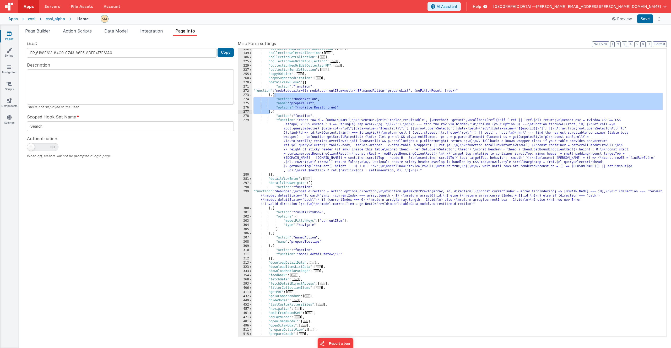
drag, startPoint x: 274, startPoint y: 95, endPoint x: 271, endPoint y: 111, distance: 16.4
click at [271, 111] on div ""collectionAddFoundsetToCollection" : [ ... ] , "collectionDeleteCollection" : …" at bounding box center [458, 195] width 410 height 296
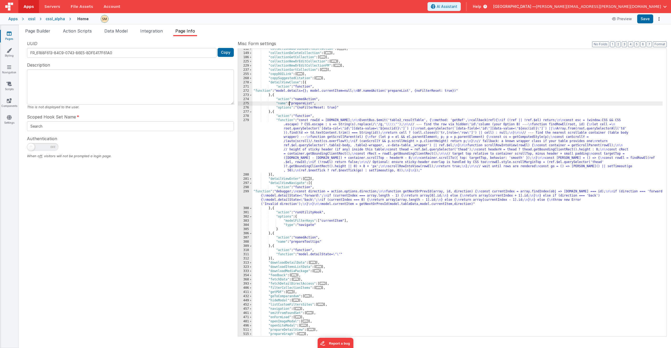
click at [291, 104] on div ""collectionAddFoundsetToCollection" : [ ... ] , "collectionDeleteCollection" : …" at bounding box center [458, 195] width 410 height 296
click at [292, 105] on div ""collectionAddFoundsetToCollection" : [ ... ] , "collectionDeleteCollection" : …" at bounding box center [458, 195] width 410 height 296
click at [293, 103] on div ""collectionAddFoundsetToCollection" : [ ... ] , "collectionDeleteCollection" : …" at bounding box center [458, 195] width 410 height 296
click at [648, 21] on button "Save" at bounding box center [646, 18] width 16 height 9
click at [303, 141] on div ""collectionAddFoundsetToCollection" : [ ... ] , "collectionDeleteCollection" : …" at bounding box center [458, 195] width 410 height 296
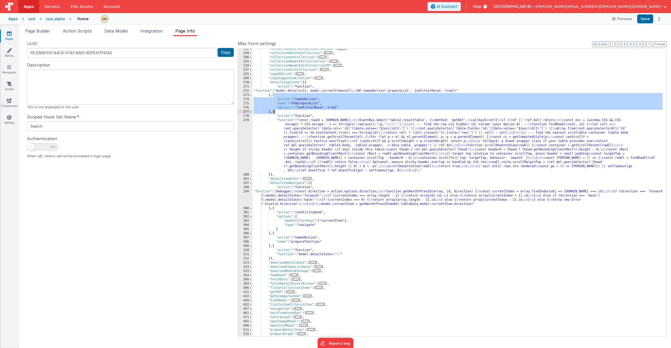
drag, startPoint x: 274, startPoint y: 94, endPoint x: 274, endPoint y: 113, distance: 18.9
click at [274, 113] on div ""collectionAddFoundsetToCollection" : [ ... ] , "collectionDeleteCollection" : …" at bounding box center [458, 195] width 410 height 296
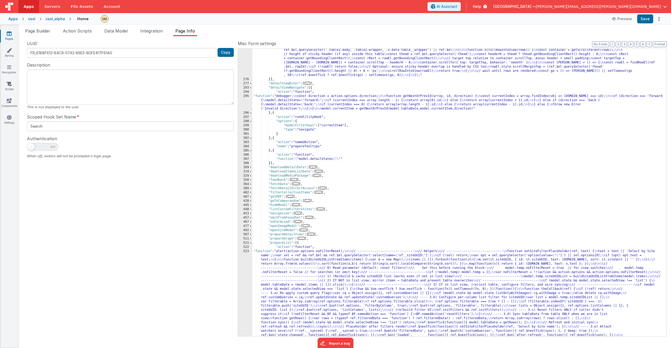
scroll to position [175, 0]
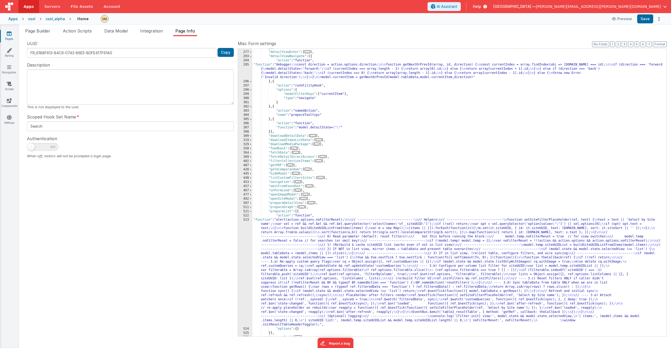
click at [296, 234] on div "}] , "detailViewEnter" : [ ... ] , "detailViewNavigate" : [{ "action" : "functi…" at bounding box center [458, 194] width 410 height 296
click at [243, 238] on div "523" at bounding box center [245, 272] width 14 height 109
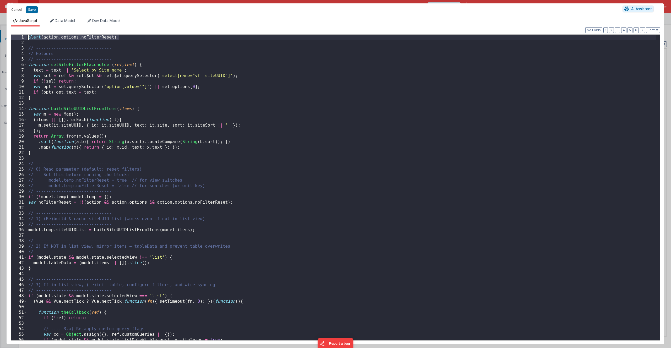
drag, startPoint x: 125, startPoint y: 38, endPoint x: 20, endPoint y: 35, distance: 105.2
click at [20, 35] on div "1 2 3 4 5 6 7 8 9 10 11 12 13 14 15 16 17 18 19 20 21 22 23 24 25 26 27 28 29 3…" at bounding box center [336, 187] width 650 height 307
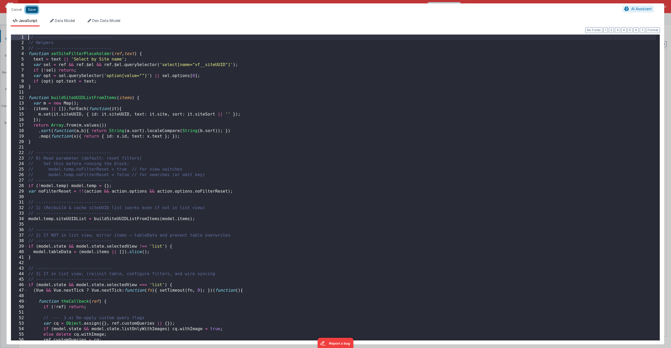
click at [32, 10] on button "Save" at bounding box center [32, 9] width 12 height 7
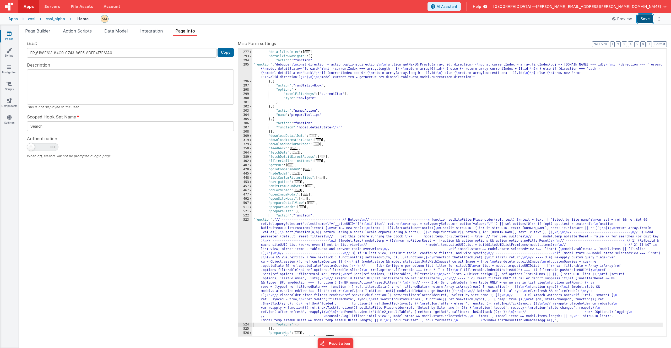
click at [647, 20] on button "Save" at bounding box center [646, 18] width 16 height 9
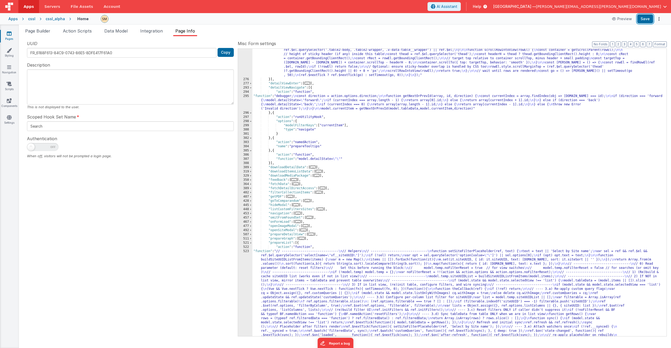
scroll to position [81, 0]
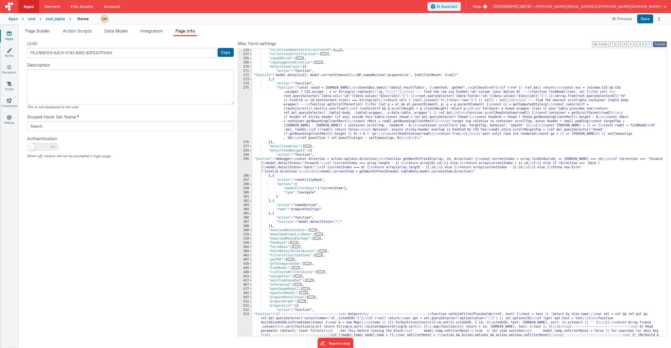
click at [661, 43] on button "Format" at bounding box center [660, 44] width 14 height 6
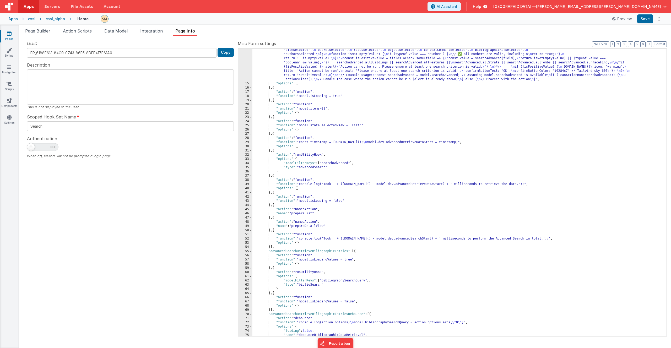
click at [14, 19] on div "Apps" at bounding box center [12, 18] width 9 height 5
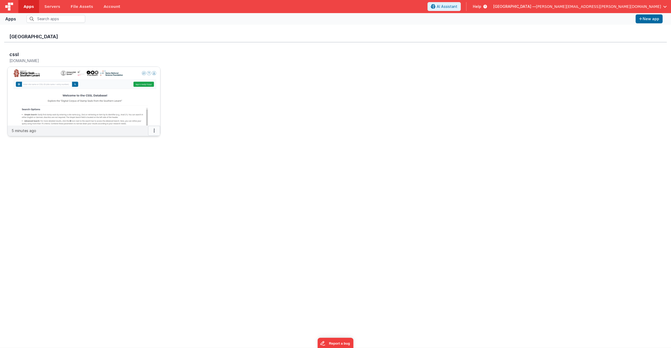
click at [154, 131] on icon at bounding box center [154, 131] width 1 height 0
click at [174, 125] on div at bounding box center [335, 174] width 671 height 348
click at [135, 101] on img at bounding box center [84, 96] width 153 height 59
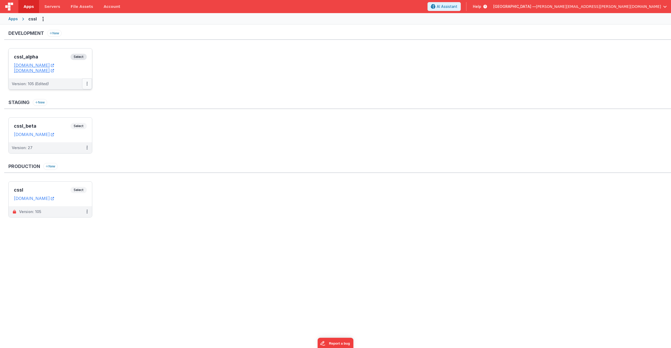
click at [87, 84] on icon at bounding box center [87, 84] width 1 height 0
click at [72, 115] on link "Deploy..." at bounding box center [69, 114] width 46 height 9
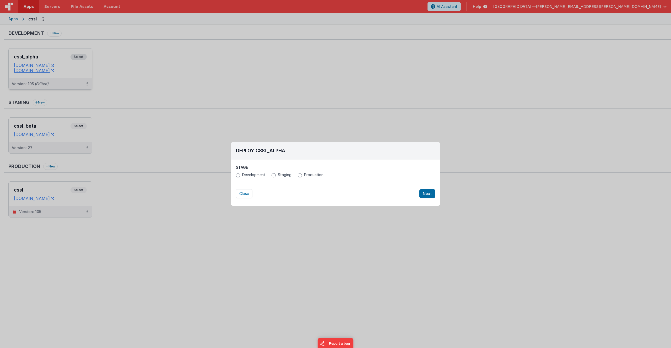
click at [304, 177] on span "Production" at bounding box center [313, 174] width 19 height 5
click at [302, 177] on input "Production" at bounding box center [300, 175] width 4 height 4
radio input "true"
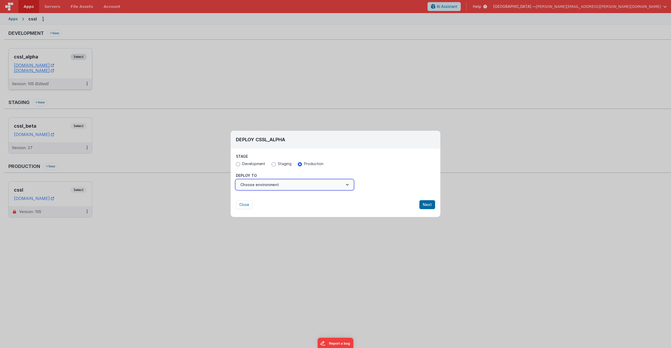
click at [287, 185] on button "Choose environment" at bounding box center [295, 185] width 118 height 10
click at [266, 198] on link "cssl" at bounding box center [295, 197] width 118 height 9
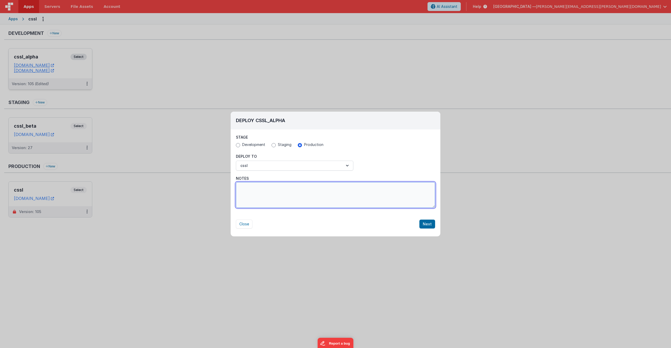
click at [321, 201] on textarea "Notes" at bounding box center [335, 195] width 199 height 26
type textarea "Fixed return from Detail to List view (no filter reset!); changed data basis of…"
click at [431, 226] on button "Next" at bounding box center [428, 224] width 16 height 9
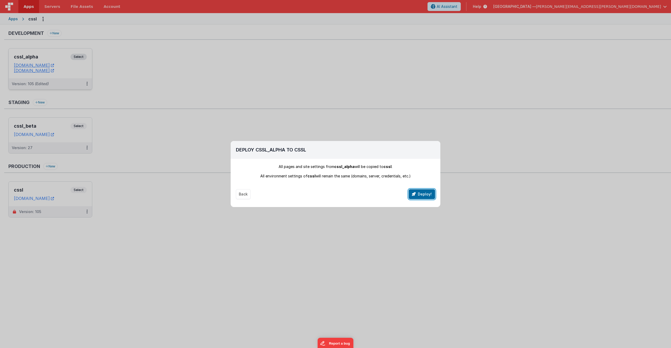
click at [422, 192] on button "Deploy!" at bounding box center [422, 194] width 26 height 10
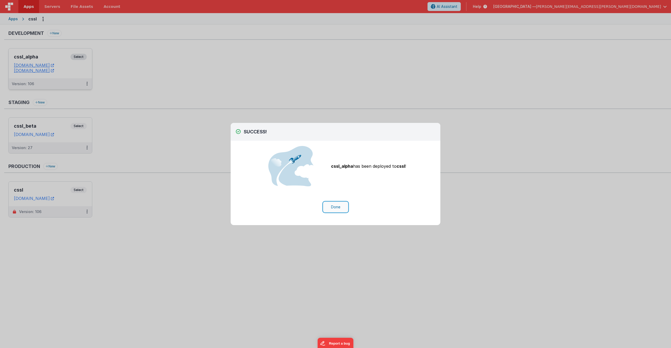
click at [338, 206] on button "Done" at bounding box center [336, 207] width 24 height 10
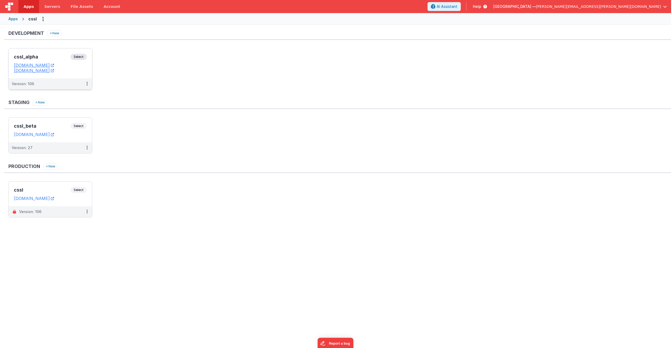
click at [83, 58] on span "Select" at bounding box center [79, 57] width 16 height 6
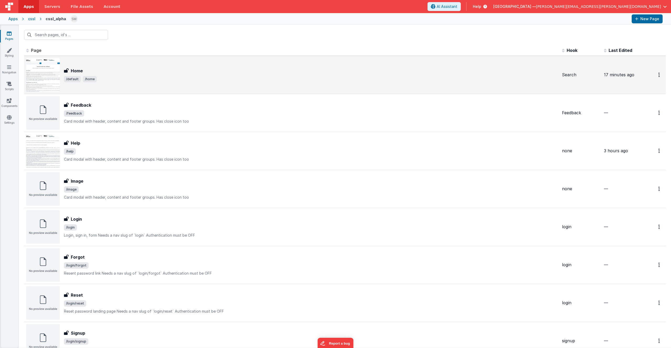
click at [76, 67] on div "Home Home /default /home" at bounding box center [292, 75] width 532 height 34
